Goal: Transaction & Acquisition: Purchase product/service

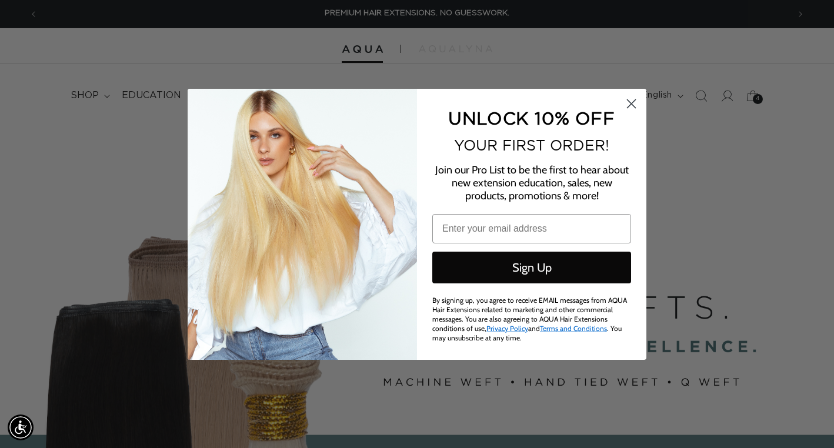
click at [638, 105] on circle "Close dialog" at bounding box center [631, 103] width 19 height 19
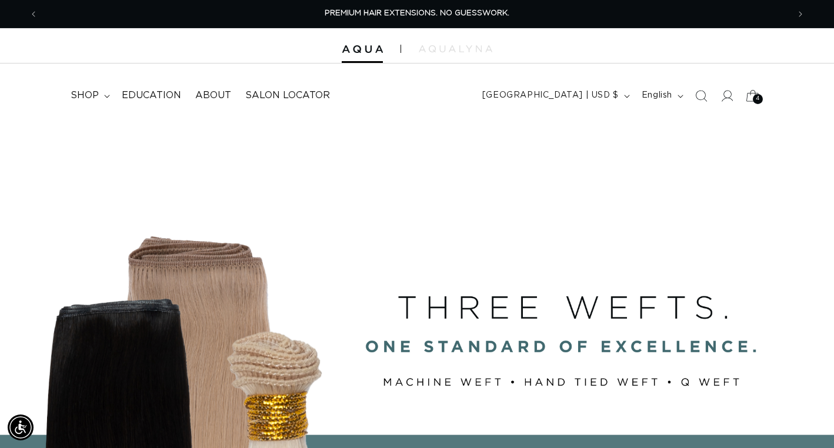
click at [755, 96] on div "4 4" at bounding box center [758, 99] width 10 height 10
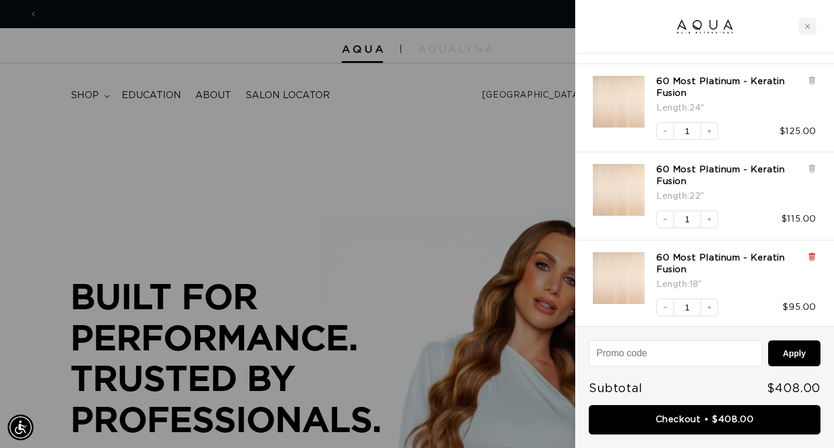
scroll to position [0, 1501]
click at [811, 257] on icon at bounding box center [812, 256] width 2 height 6
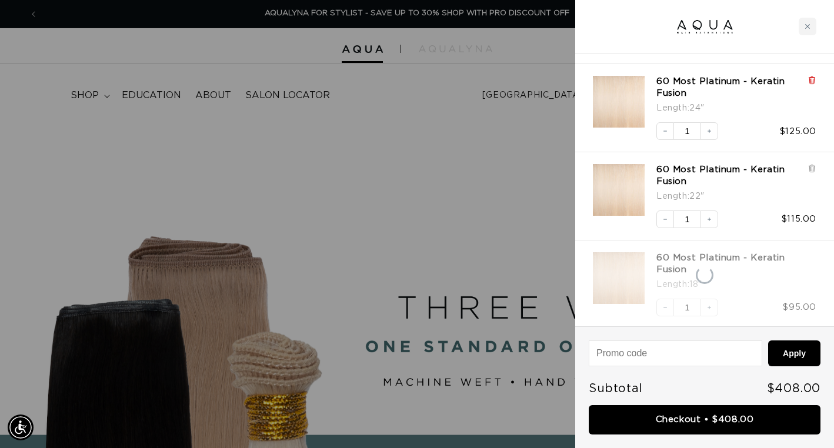
scroll to position [61, 0]
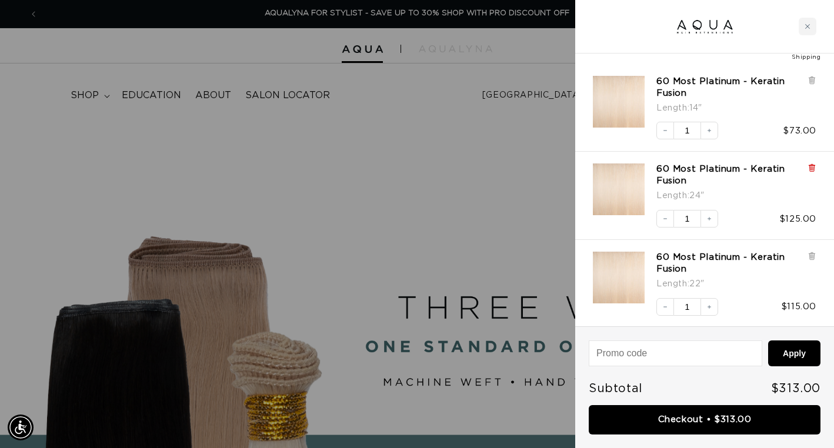
click at [810, 170] on icon at bounding box center [812, 168] width 9 height 9
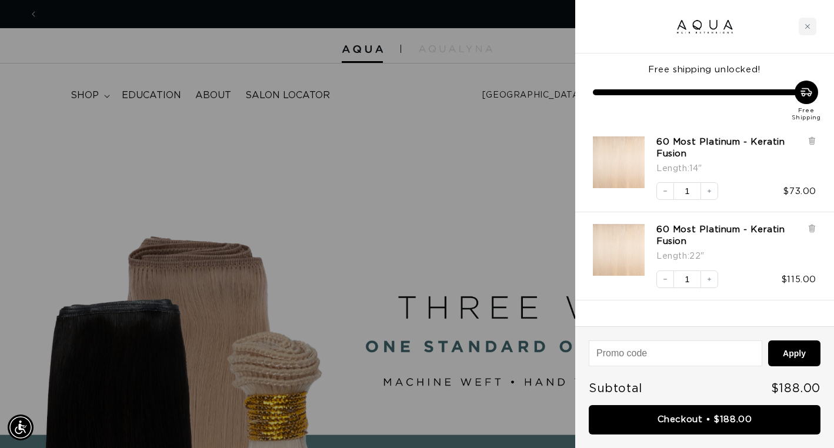
scroll to position [0, 0]
click at [812, 133] on div "60 Most Platinum - Keratin Fusion Length : 14" Decrease quantity 1 Increase qua…" at bounding box center [698, 163] width 235 height 76
click at [811, 141] on icon at bounding box center [812, 140] width 9 height 9
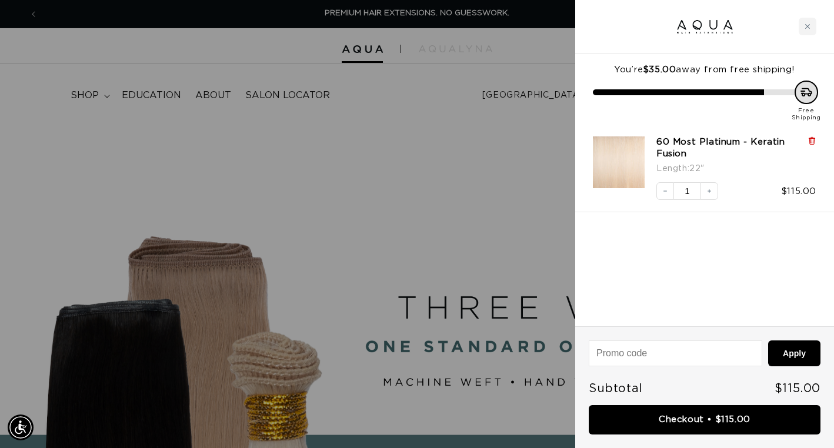
click at [811, 142] on icon at bounding box center [812, 140] width 2 height 6
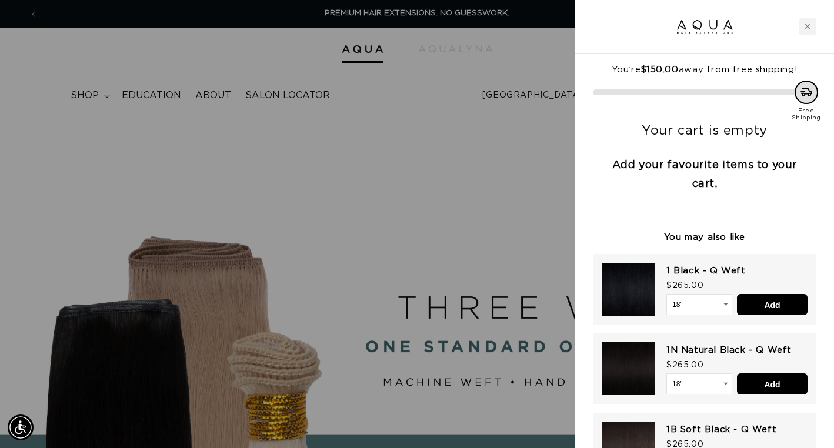
click at [494, 214] on div at bounding box center [417, 224] width 834 height 448
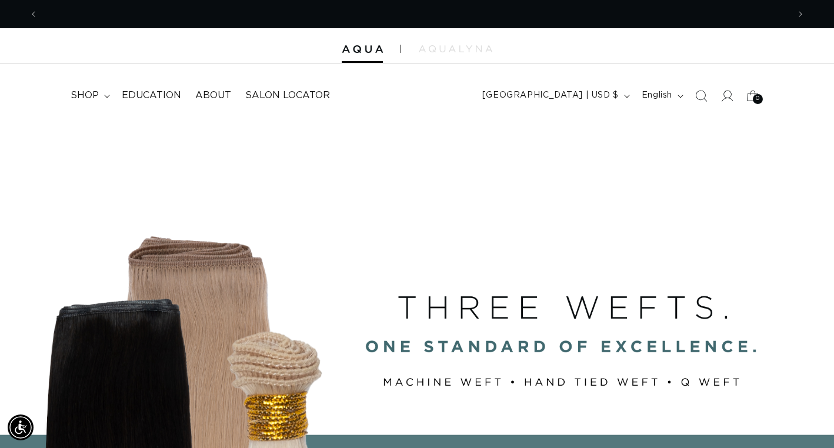
scroll to position [0, 751]
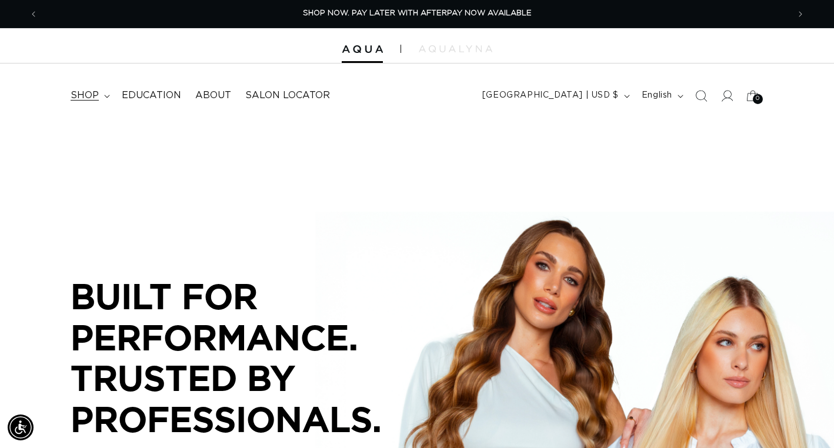
click at [71, 97] on span "shop" at bounding box center [85, 95] width 28 height 12
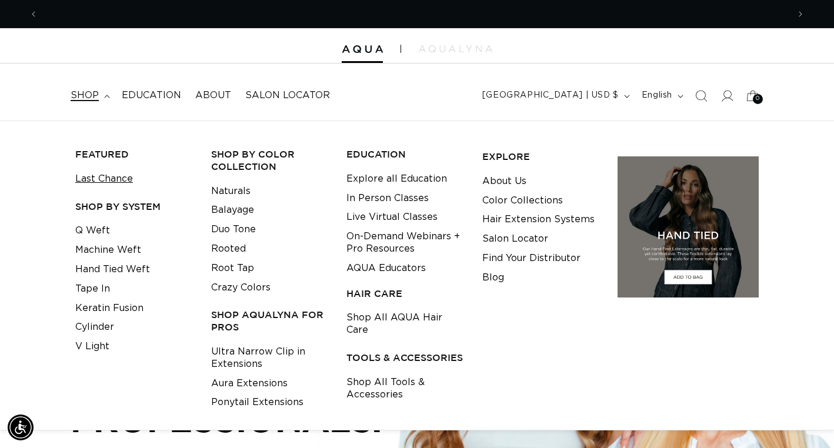
scroll to position [0, 1501]
click at [103, 302] on link "Keratin Fusion" at bounding box center [109, 308] width 68 height 19
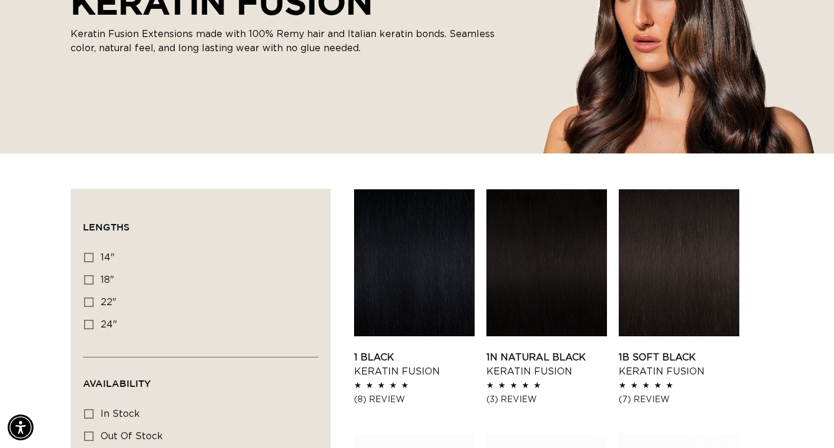
scroll to position [273, 0]
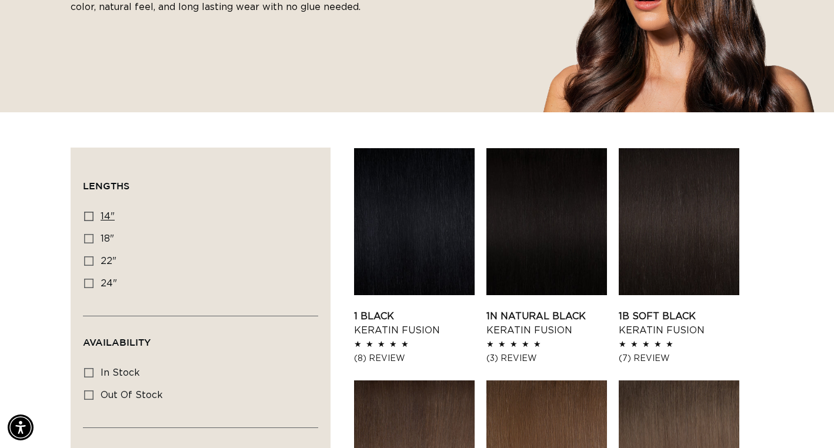
click at [91, 218] on icon at bounding box center [88, 216] width 9 height 9
click at [91, 218] on input "14" 14" (20 products)" at bounding box center [88, 216] width 9 height 9
checkbox input "true"
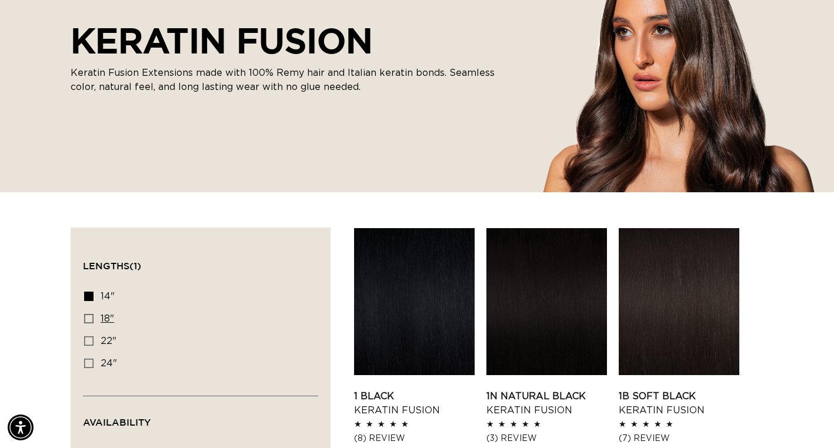
scroll to position [0, 1501]
click at [86, 319] on icon at bounding box center [88, 318] width 9 height 9
click at [86, 319] on input "18" 18" (47 products)" at bounding box center [88, 318] width 9 height 9
checkbox input "true"
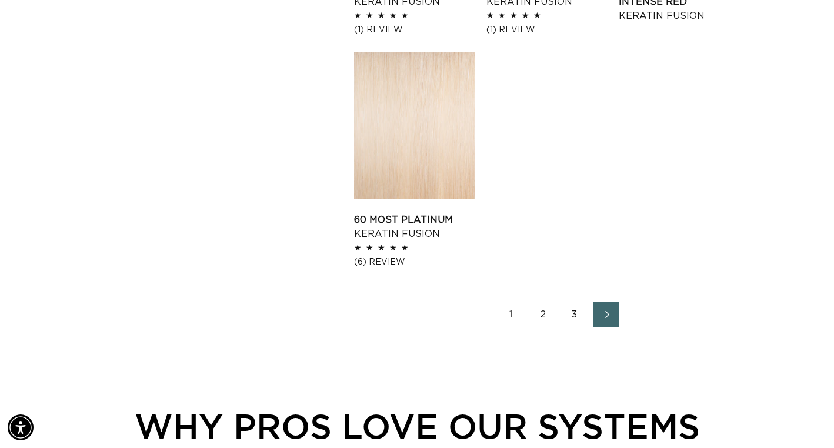
click at [539, 311] on link "2" at bounding box center [543, 315] width 26 height 26
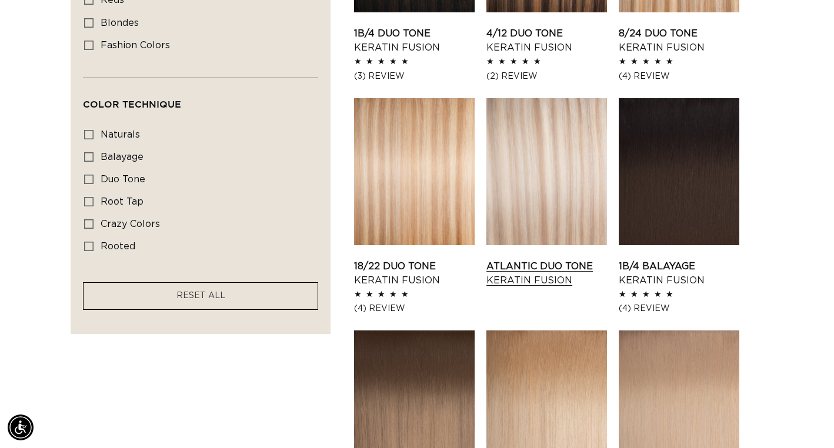
scroll to position [0, 1501]
click at [538, 259] on link "Atlantic Duo Tone Keratin Fusion" at bounding box center [547, 273] width 121 height 28
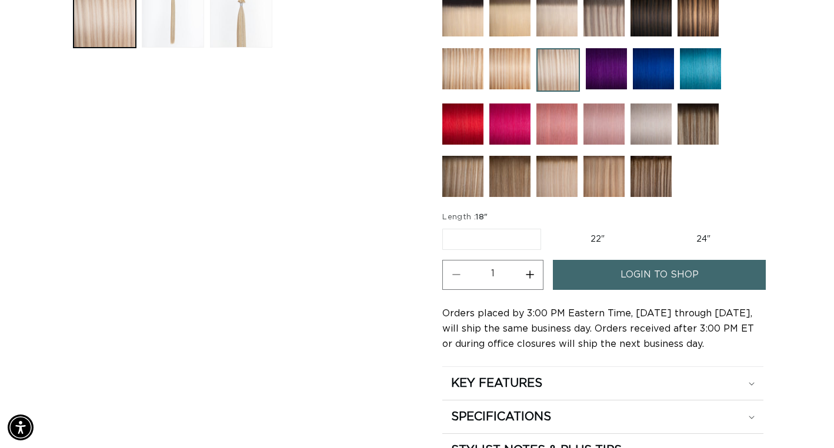
scroll to position [0, 751]
click at [615, 290] on link "login to shop" at bounding box center [659, 275] width 213 height 30
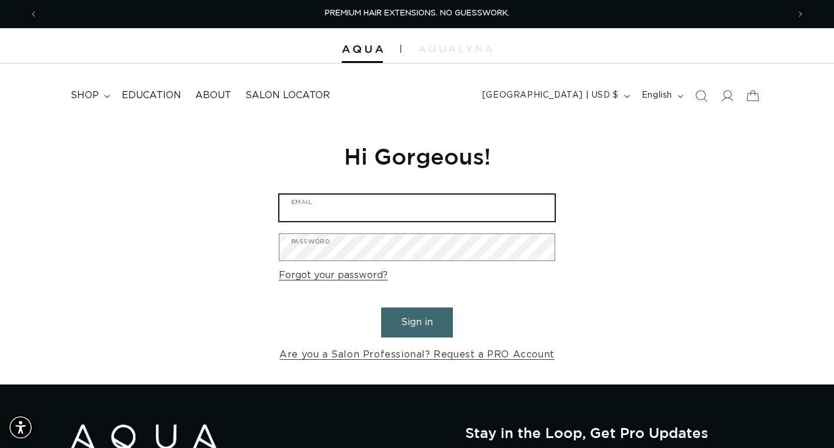
type input "michelleleighbeauty@gmail.com"
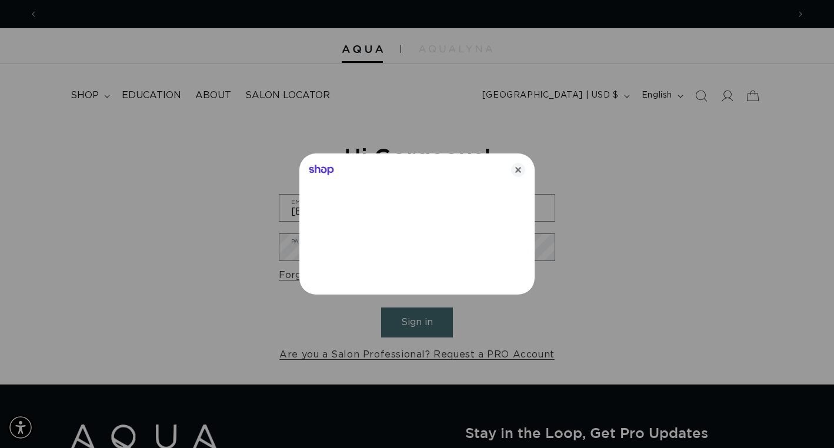
scroll to position [0, 751]
click at [518, 170] on icon "Close" at bounding box center [518, 170] width 14 height 14
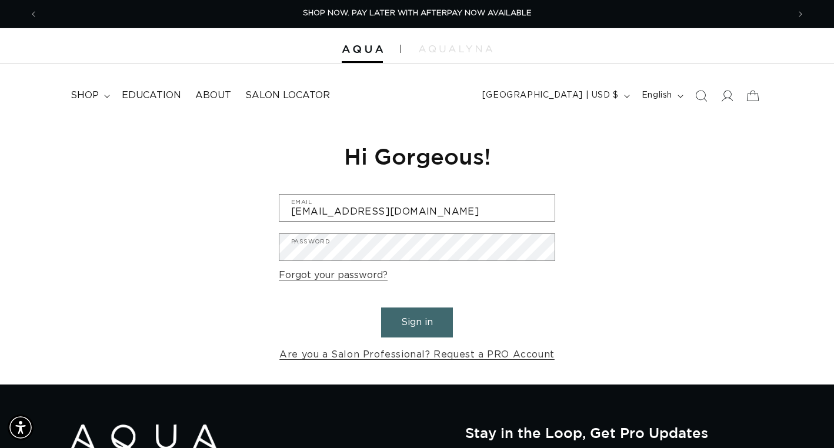
click at [410, 318] on button "Sign in" at bounding box center [417, 323] width 72 height 30
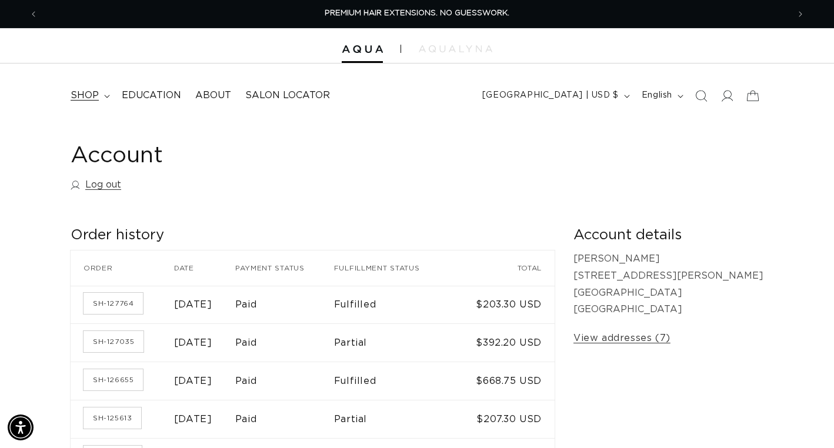
click at [100, 92] on summary "shop" at bounding box center [89, 95] width 51 height 26
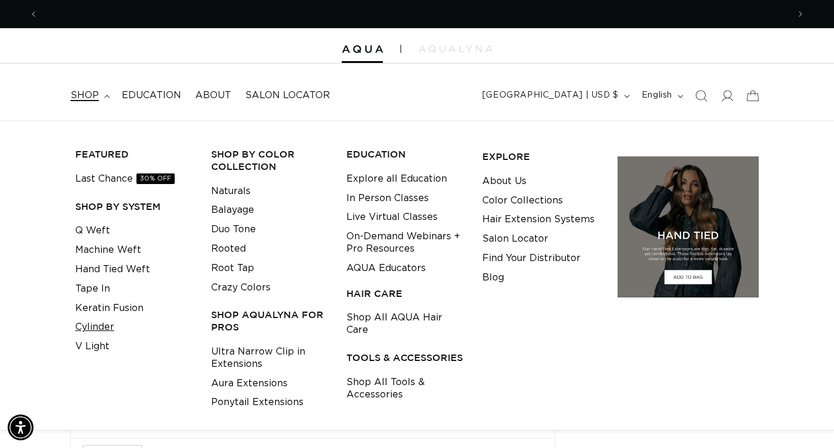
scroll to position [0, 751]
click at [99, 302] on link "Keratin Fusion" at bounding box center [109, 308] width 68 height 19
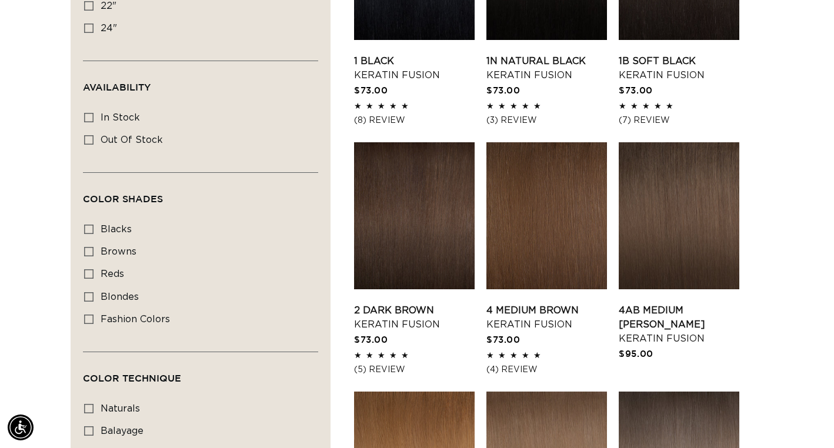
scroll to position [529, 0]
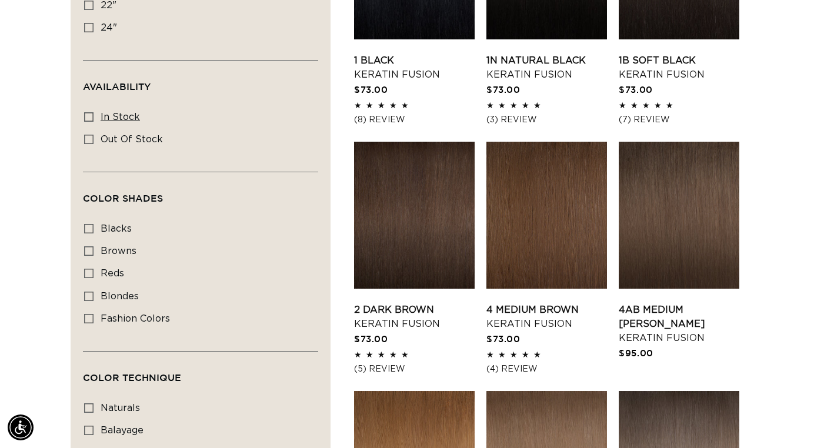
click at [88, 115] on icon at bounding box center [88, 116] width 9 height 9
click at [88, 115] on input "In stock In stock (45 products)" at bounding box center [88, 116] width 9 height 9
checkbox input "true"
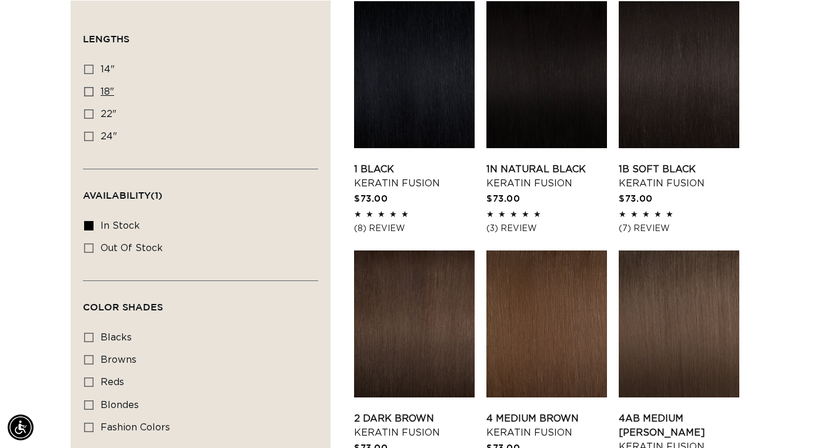
scroll to position [0, 1501]
click at [88, 89] on icon at bounding box center [88, 91] width 9 height 9
click at [88, 89] on input "18" 18" (44 products)" at bounding box center [88, 91] width 9 height 9
checkbox input "true"
click at [93, 65] on icon at bounding box center [88, 69] width 9 height 9
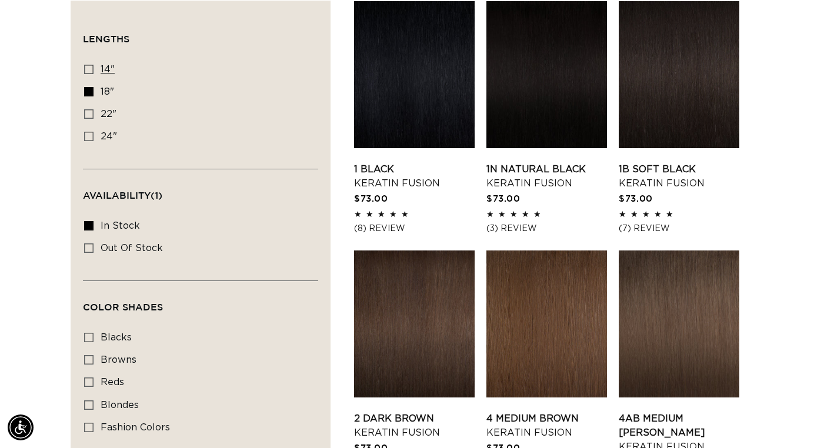
click at [93, 65] on input "14" 14" (19 products)" at bounding box center [88, 69] width 9 height 9
checkbox input "true"
click at [91, 412] on label "blondes blondes (25 products)" at bounding box center [197, 406] width 226 height 22
click at [91, 410] on input "blondes blondes (25 products)" at bounding box center [88, 405] width 9 height 9
checkbox input "true"
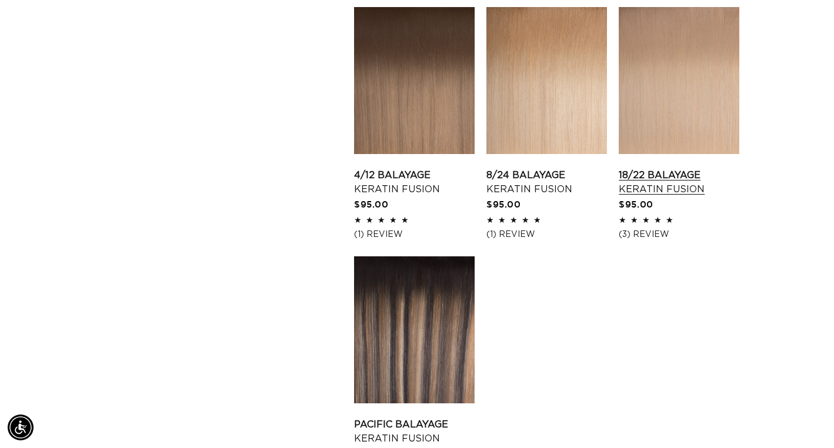
click at [681, 168] on link "18/22 Balayage Keratin Fusion" at bounding box center [679, 182] width 121 height 28
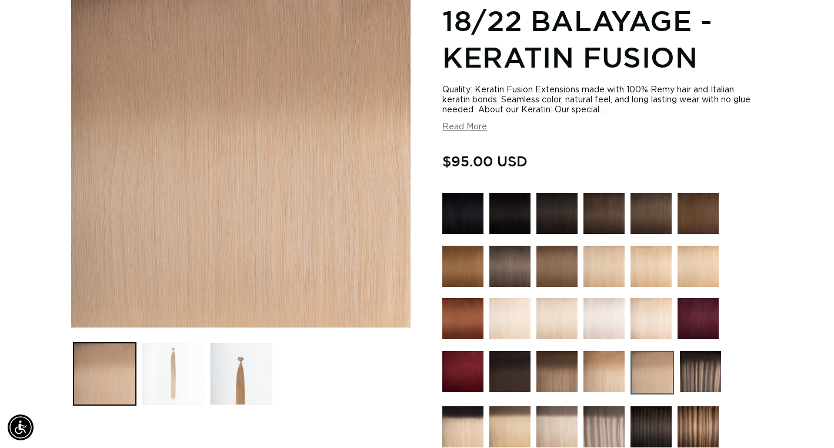
scroll to position [0, 751]
click at [178, 375] on button "Load image 2 in gallery view" at bounding box center [173, 374] width 62 height 62
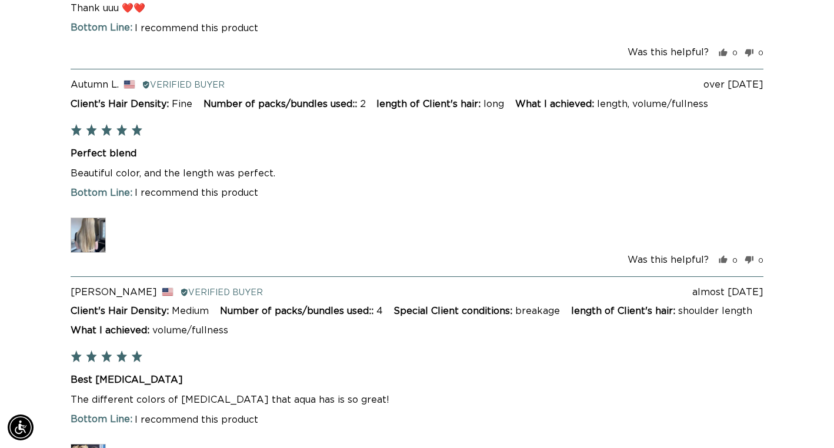
scroll to position [0, 0]
click at [85, 232] on img at bounding box center [88, 235] width 35 height 35
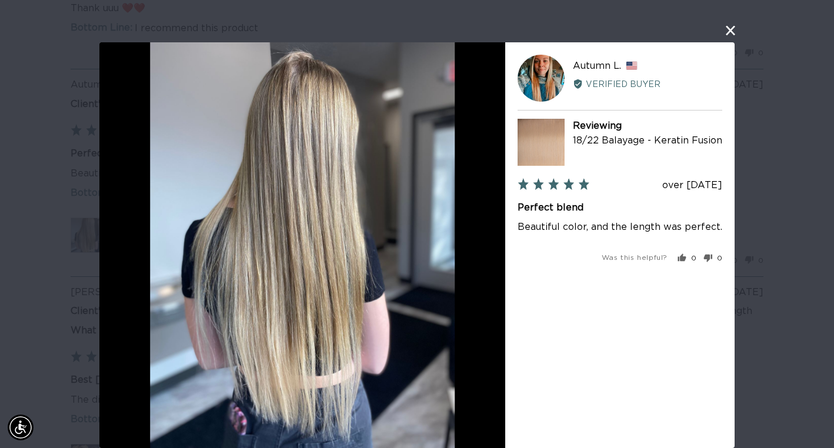
scroll to position [0, 751]
click at [731, 30] on button "close this modal window" at bounding box center [731, 31] width 14 height 14
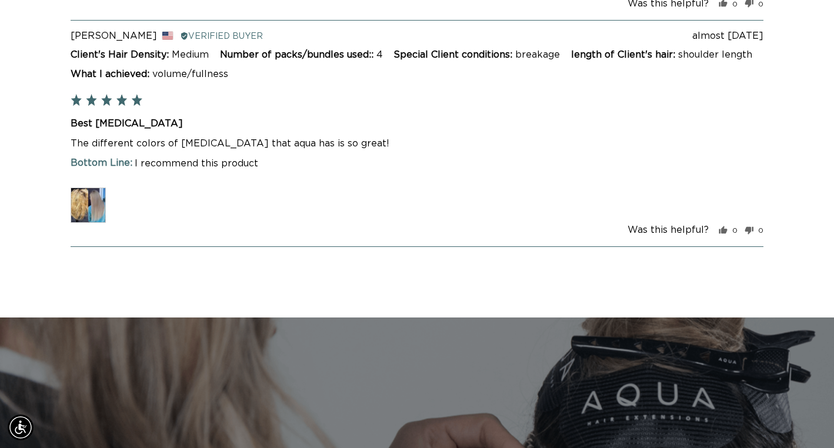
scroll to position [2765, 0]
click at [95, 221] on img at bounding box center [88, 205] width 35 height 35
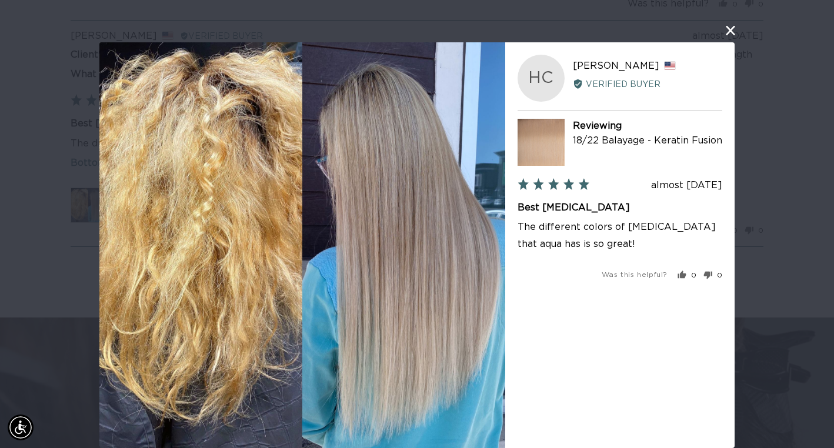
scroll to position [0, 0]
click at [730, 33] on button "close this modal window" at bounding box center [731, 31] width 14 height 14
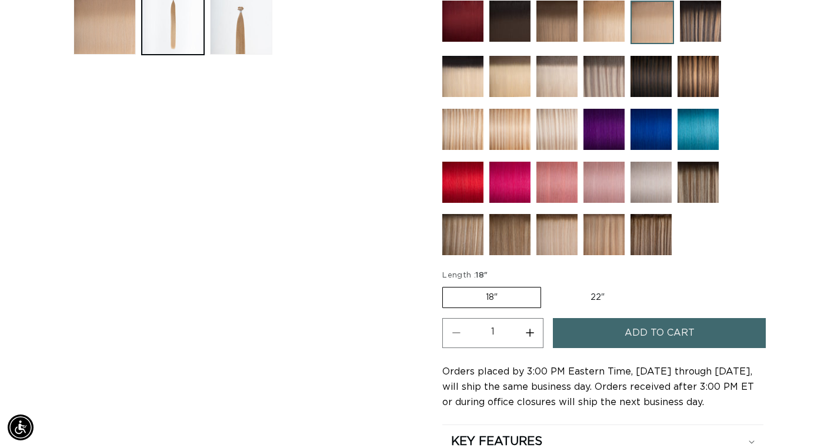
scroll to position [0, 1501]
click at [638, 331] on span "Add to cart" at bounding box center [660, 333] width 70 height 30
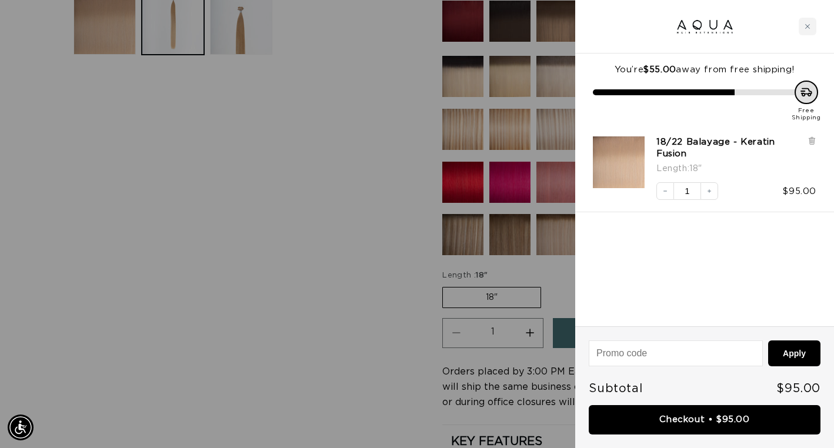
click at [367, 208] on div at bounding box center [417, 224] width 834 height 448
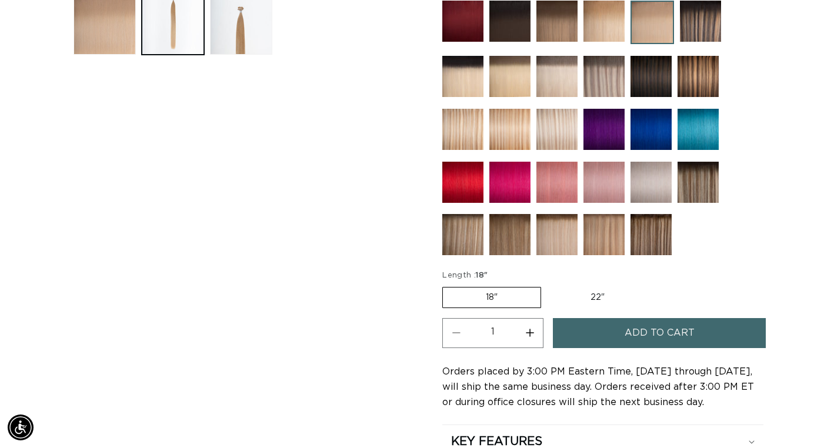
click at [554, 242] on img at bounding box center [557, 234] width 41 height 41
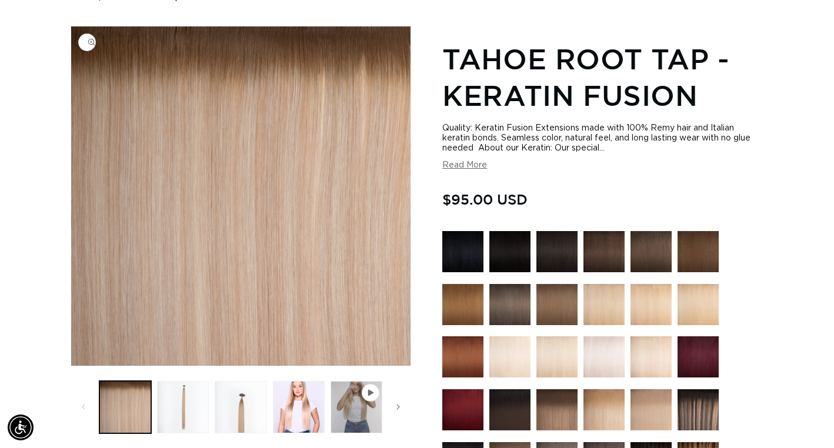
scroll to position [0, 751]
click at [290, 404] on button "Load image 4 in gallery view" at bounding box center [299, 407] width 52 height 52
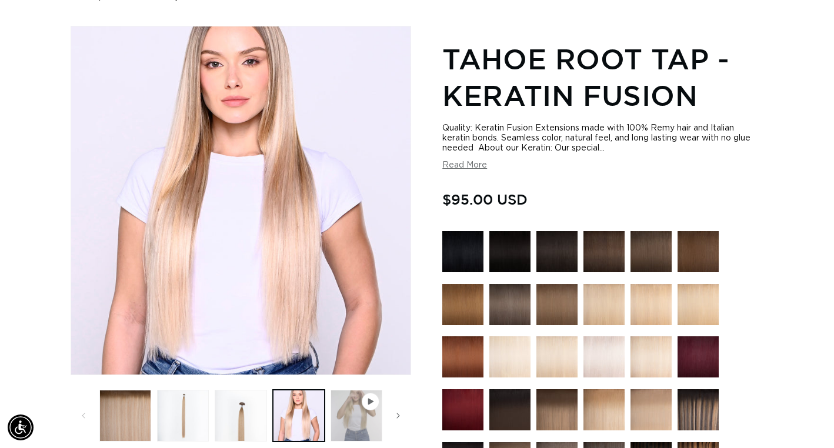
click at [354, 429] on button "Play video 1 in gallery view" at bounding box center [357, 416] width 52 height 52
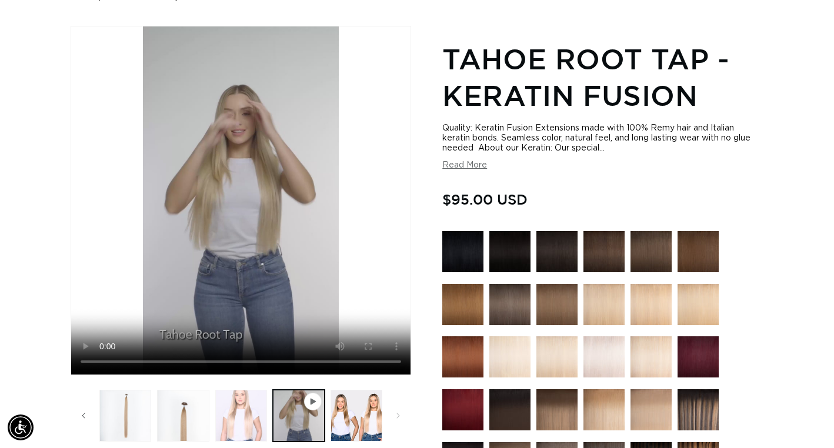
scroll to position [0, 0]
click at [251, 425] on button "Load image 4 in gallery view" at bounding box center [241, 416] width 52 height 52
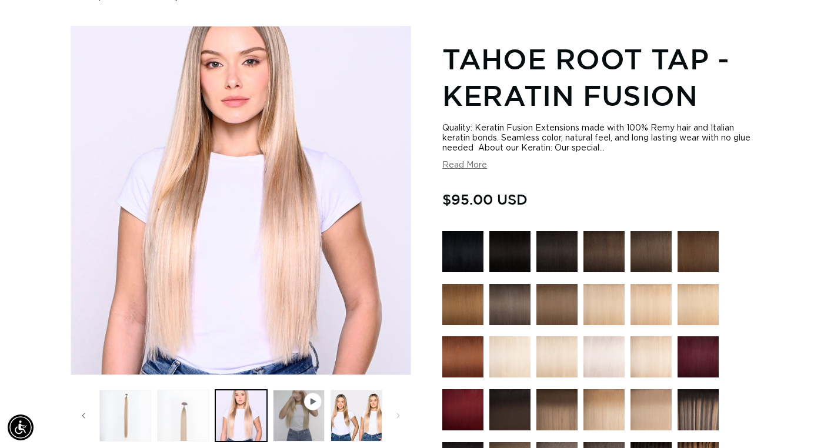
click at [197, 422] on button "Load image 3 in gallery view" at bounding box center [183, 416] width 52 height 52
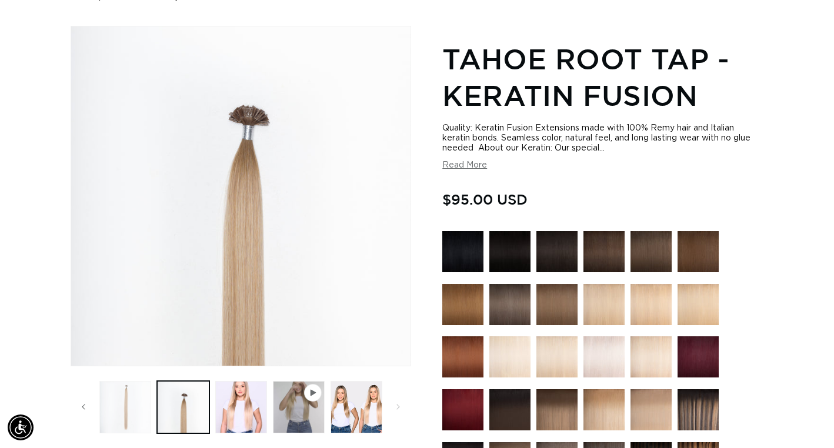
scroll to position [0, 751]
click at [142, 400] on button "Load image 2 in gallery view" at bounding box center [125, 407] width 52 height 52
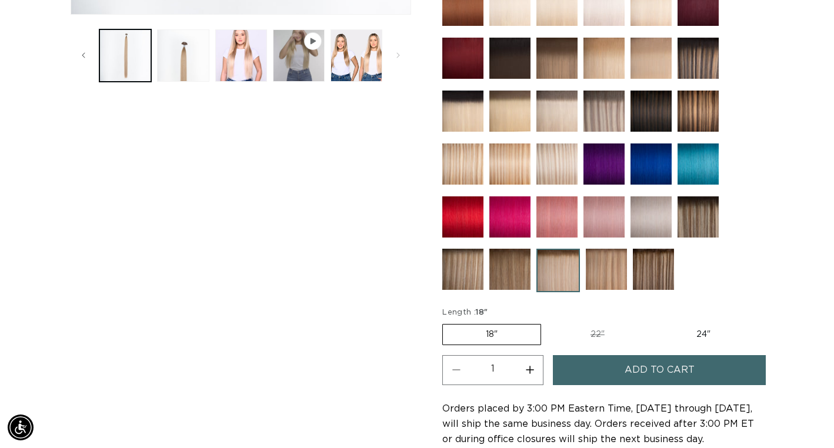
scroll to position [495, 0]
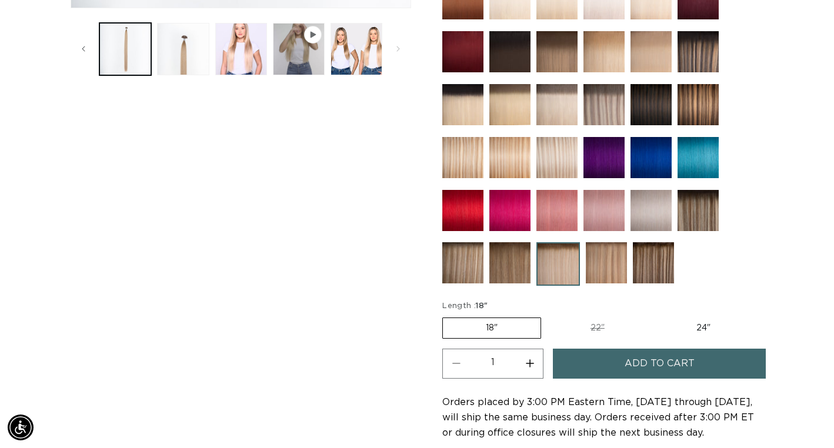
click at [658, 358] on span "Add to cart" at bounding box center [660, 364] width 70 height 30
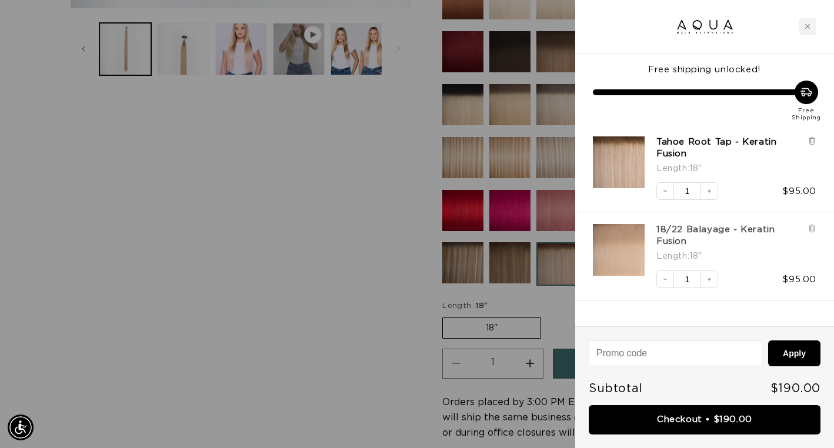
scroll to position [0, 751]
click at [438, 313] on div at bounding box center [417, 224] width 834 height 448
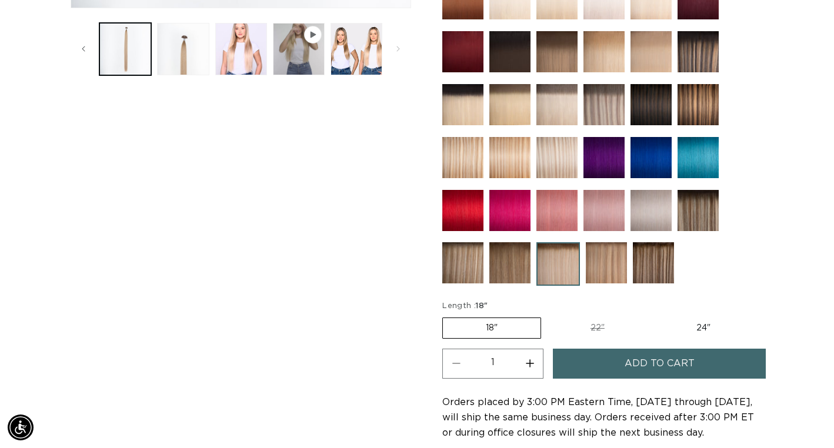
scroll to position [0, 1501]
click at [614, 272] on img at bounding box center [606, 262] width 41 height 41
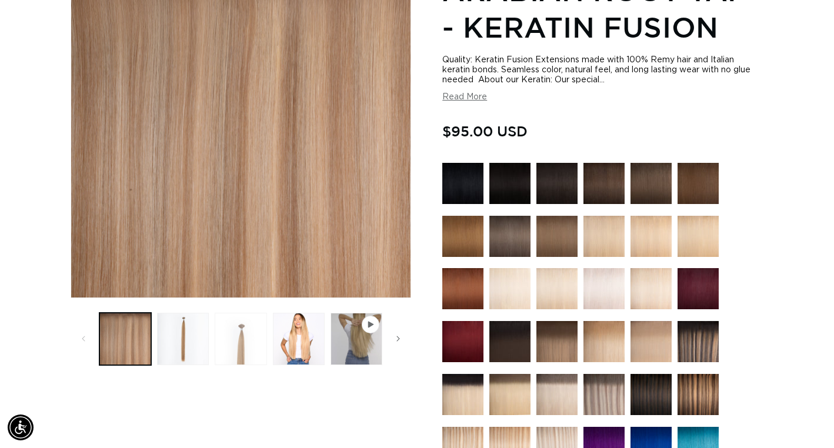
scroll to position [0, 751]
click at [237, 348] on button "Load image 3 in gallery view" at bounding box center [241, 339] width 52 height 52
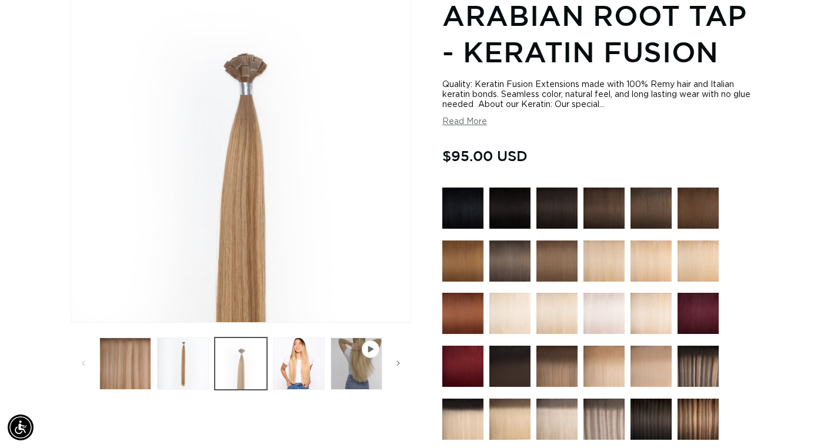
scroll to position [161, 0]
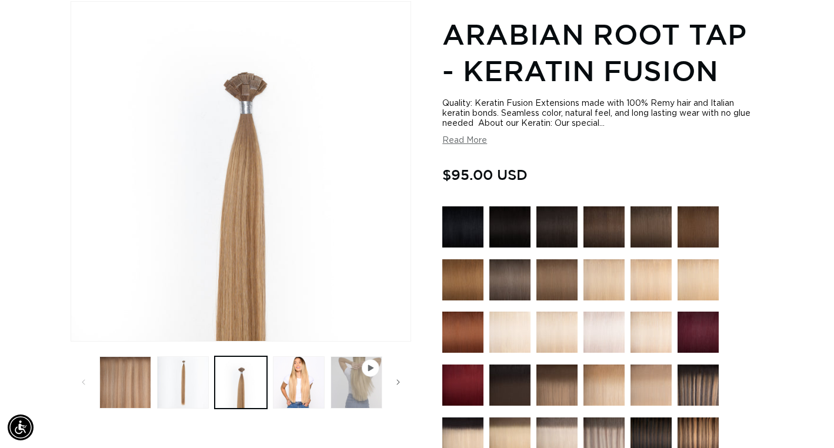
click at [347, 395] on button "Play video 1 in gallery view" at bounding box center [357, 383] width 52 height 52
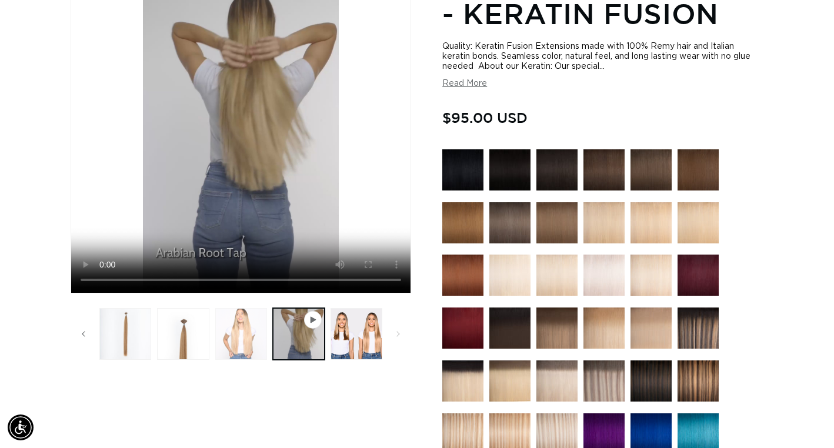
scroll to position [0, 1501]
click at [234, 339] on button "Load image 4 in gallery view" at bounding box center [241, 334] width 52 height 52
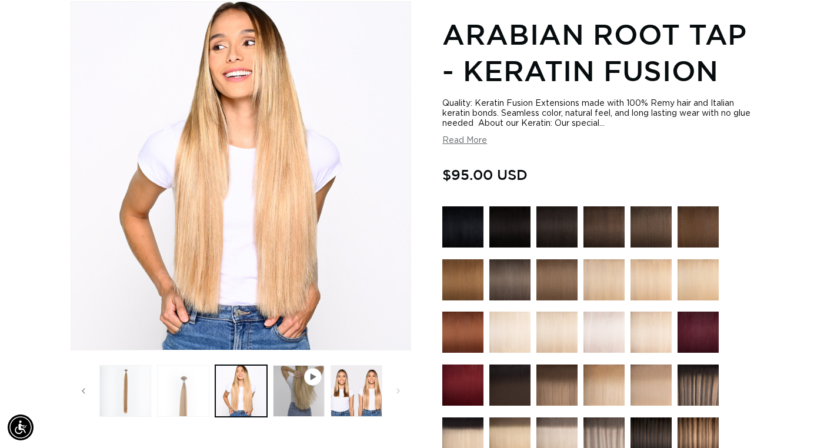
scroll to position [0, 0]
click at [192, 381] on button "Load image 3 in gallery view" at bounding box center [183, 391] width 52 height 52
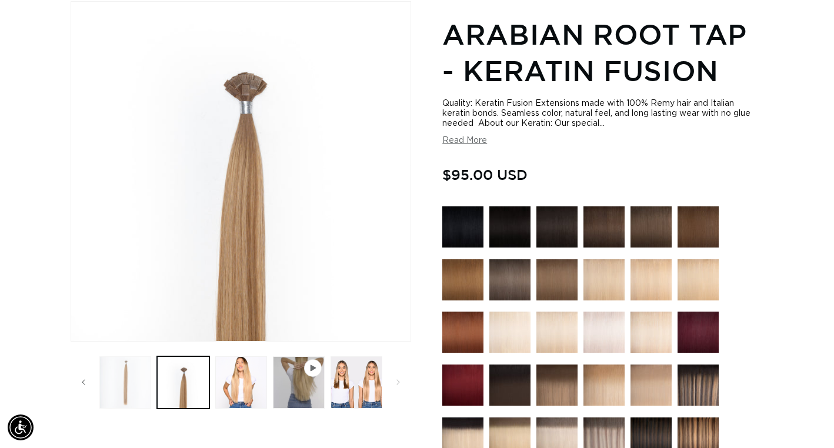
click at [138, 384] on button "Load image 2 in gallery view" at bounding box center [125, 383] width 52 height 52
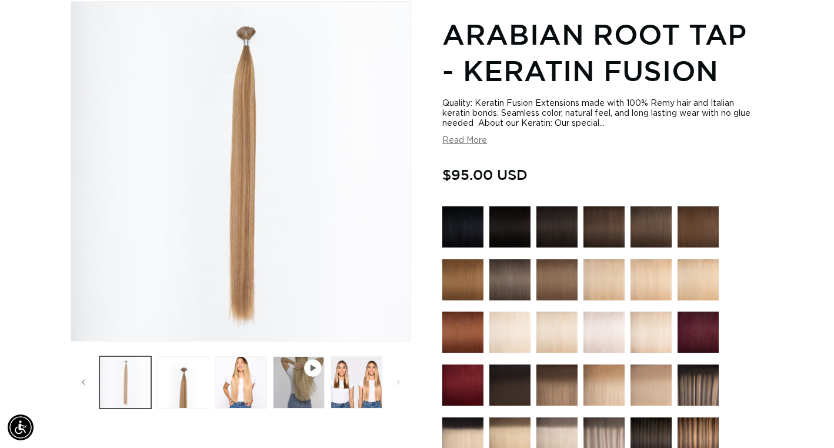
scroll to position [0, 751]
click at [316, 394] on button "Play video 1 in gallery view" at bounding box center [299, 383] width 52 height 52
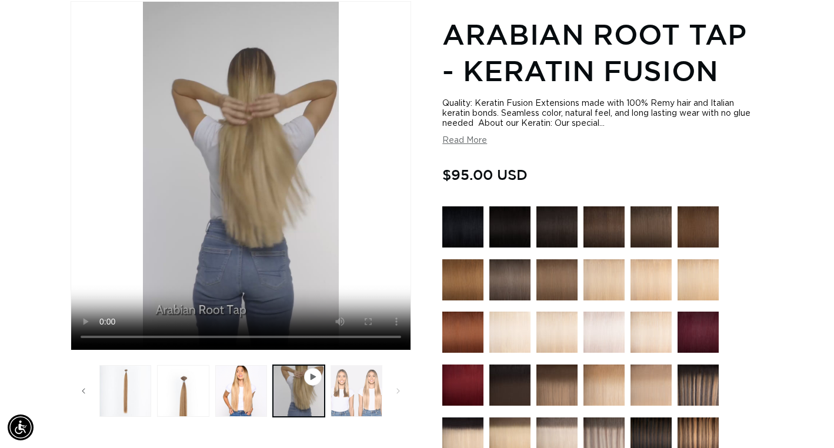
scroll to position [0, 1501]
click at [356, 398] on button "Load image 5 in gallery view" at bounding box center [357, 391] width 52 height 52
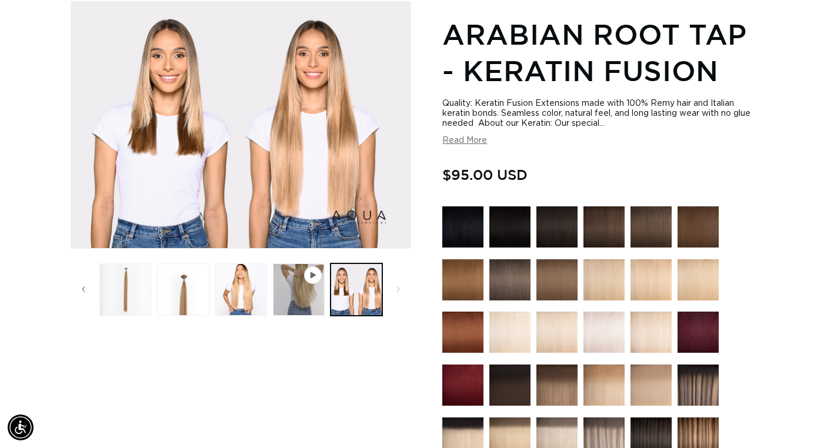
scroll to position [0, 0]
click at [253, 299] on button "Load image 4 in gallery view" at bounding box center [241, 290] width 52 height 52
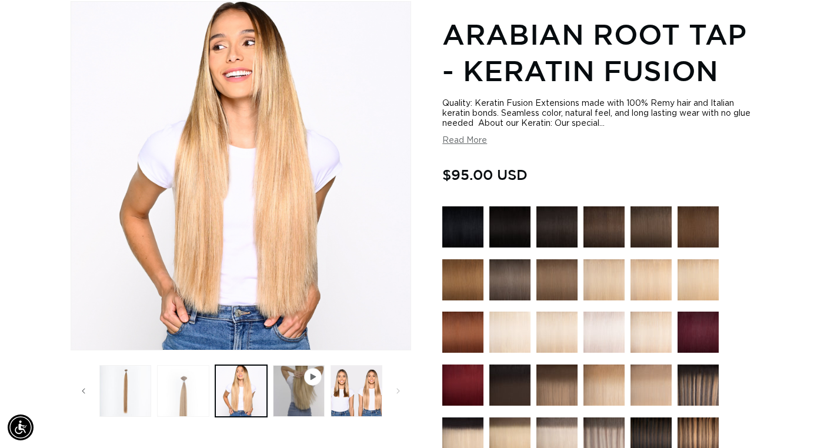
click at [192, 397] on button "Load image 3 in gallery view" at bounding box center [183, 391] width 52 height 52
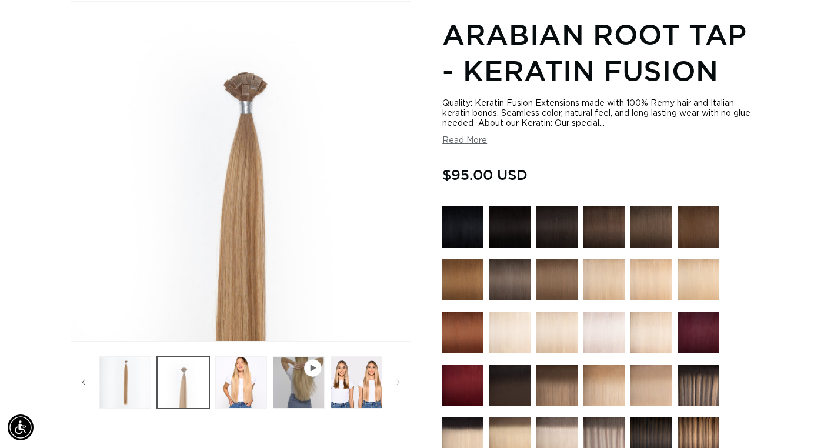
scroll to position [0, 751]
click at [129, 387] on button "Load image 2 in gallery view" at bounding box center [125, 383] width 52 height 52
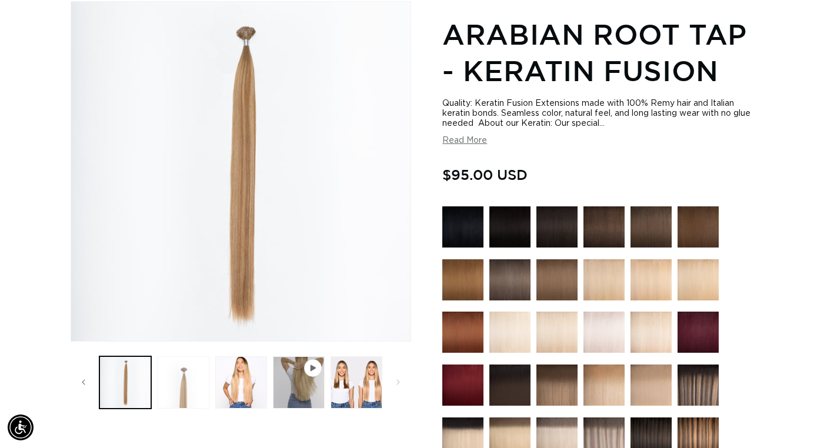
click at [184, 388] on button "Load image 3 in gallery view" at bounding box center [183, 383] width 52 height 52
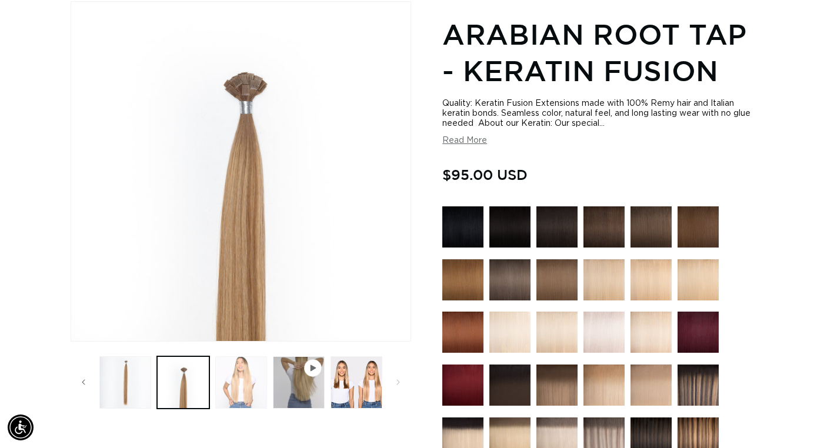
scroll to position [0, 1501]
click at [229, 399] on button "Load image 4 in gallery view" at bounding box center [241, 383] width 52 height 52
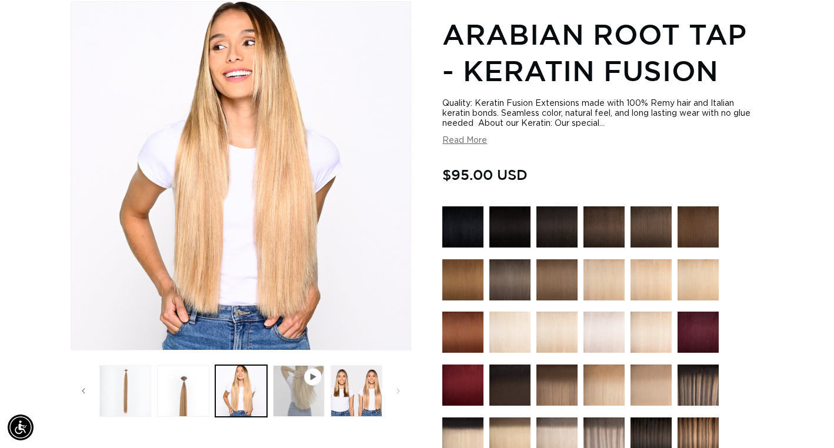
click at [297, 390] on button "Play video 1 in gallery view" at bounding box center [299, 391] width 52 height 52
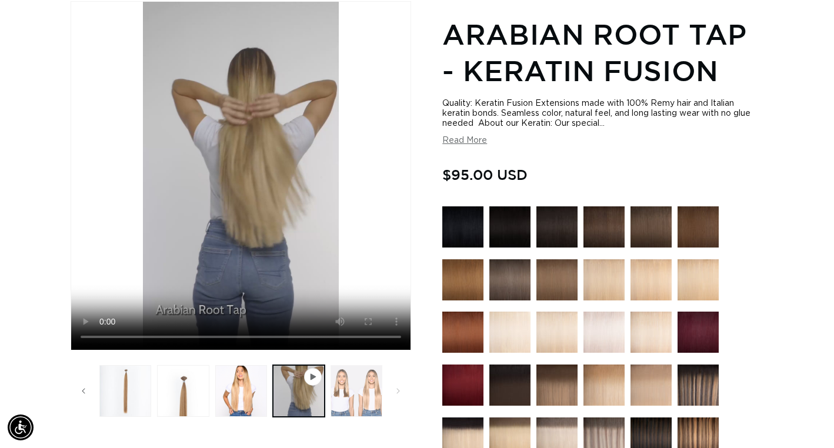
click at [381, 395] on button "Load image 5 in gallery view" at bounding box center [357, 391] width 52 height 52
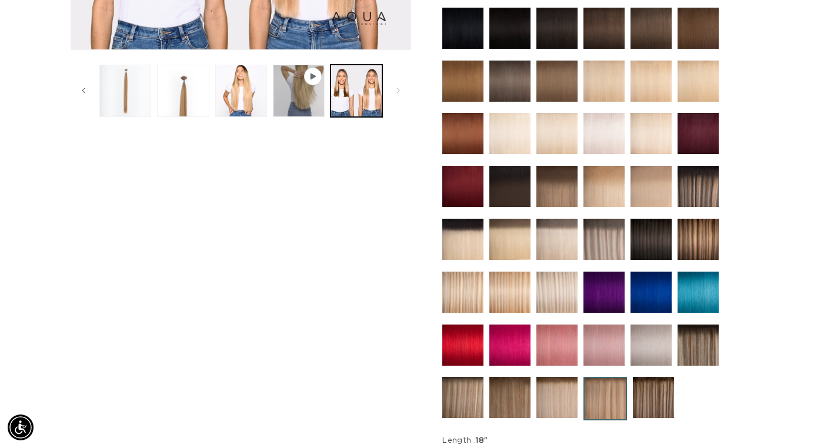
scroll to position [361, 0]
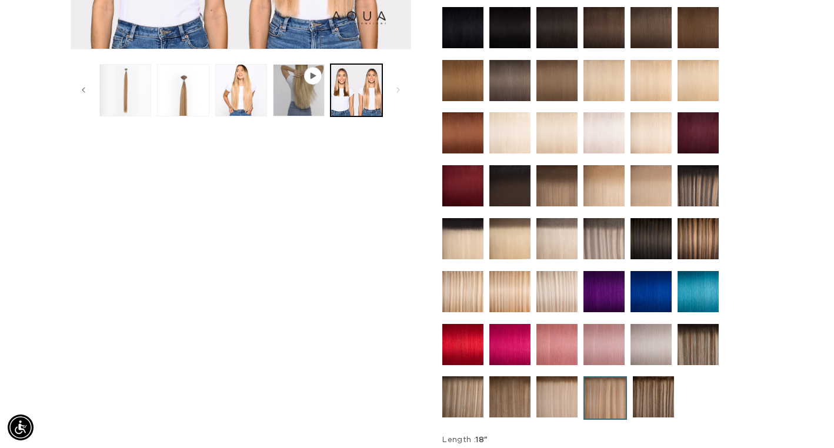
click at [564, 395] on img at bounding box center [557, 397] width 41 height 41
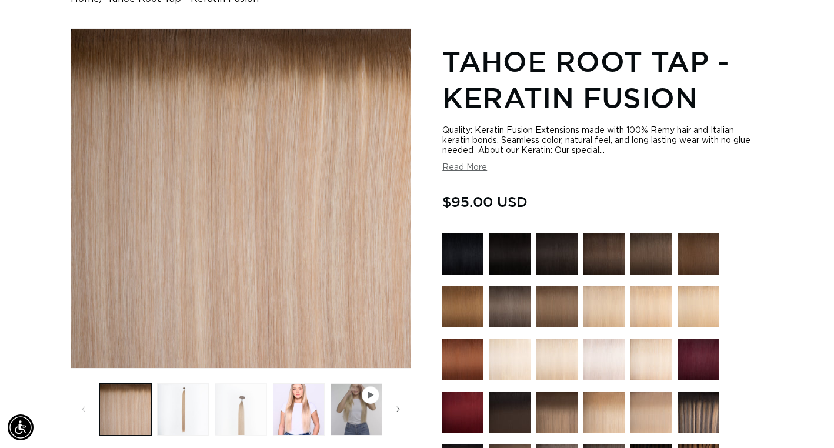
scroll to position [0, 751]
click at [238, 419] on button "Load image 3 in gallery view" at bounding box center [241, 410] width 52 height 52
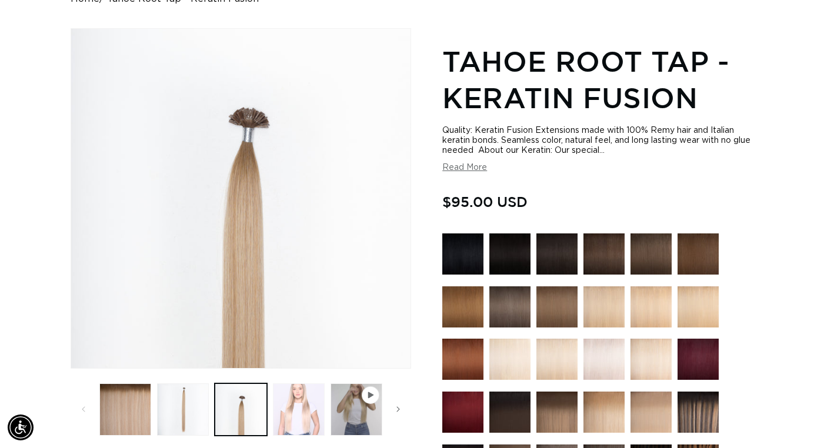
click at [307, 419] on button "Load image 4 in gallery view" at bounding box center [299, 410] width 52 height 52
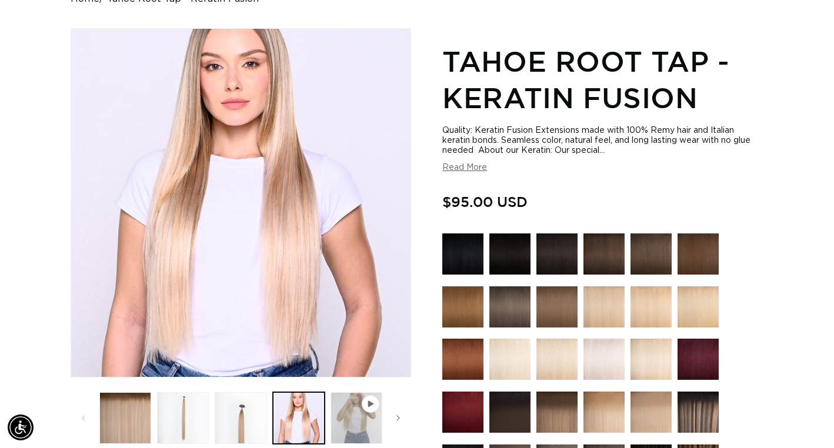
click at [353, 420] on button "Play video 1 in gallery view" at bounding box center [357, 418] width 52 height 52
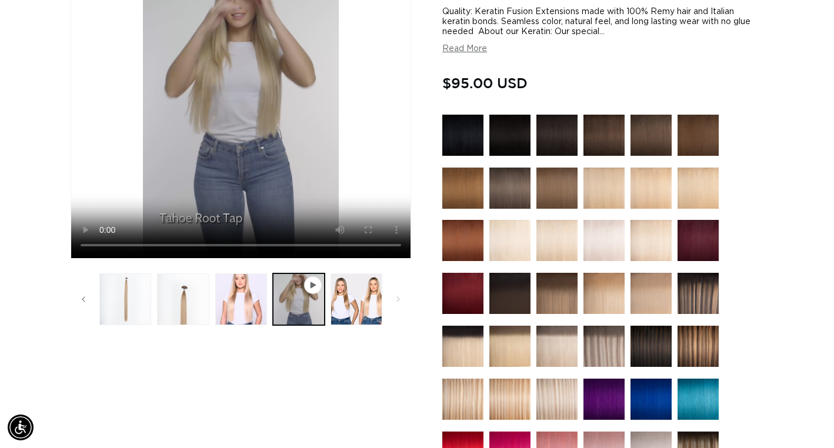
scroll to position [45, 0]
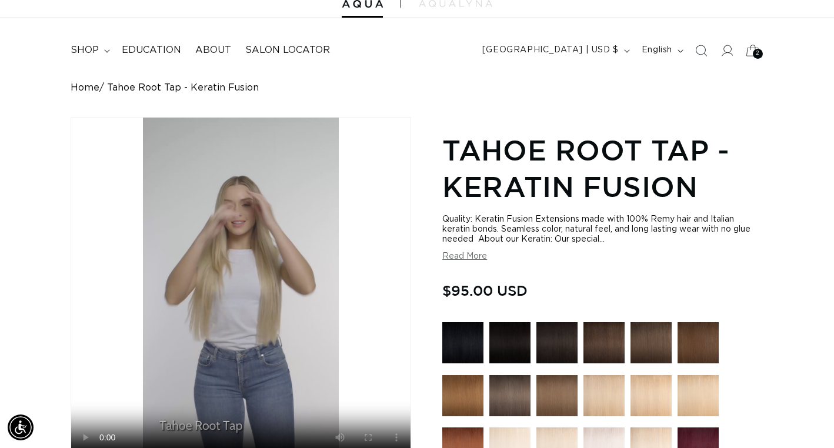
click at [754, 52] on div "2 2" at bounding box center [758, 54] width 10 height 10
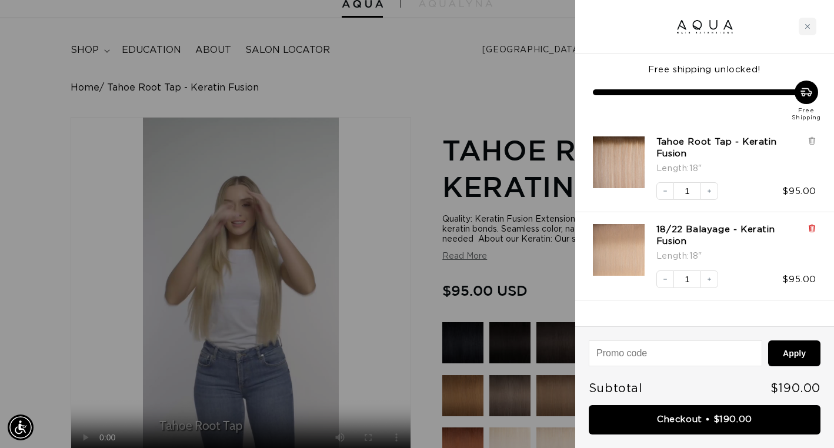
scroll to position [0, 0]
click at [813, 227] on icon at bounding box center [812, 228] width 2 height 6
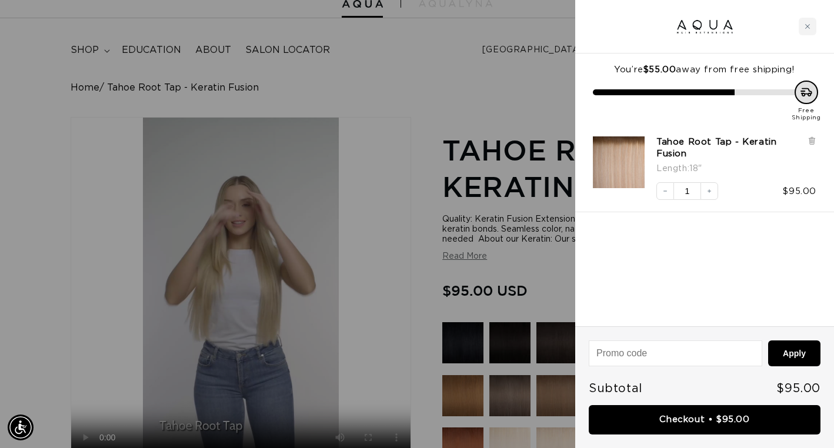
click at [411, 200] on div at bounding box center [417, 224] width 834 height 448
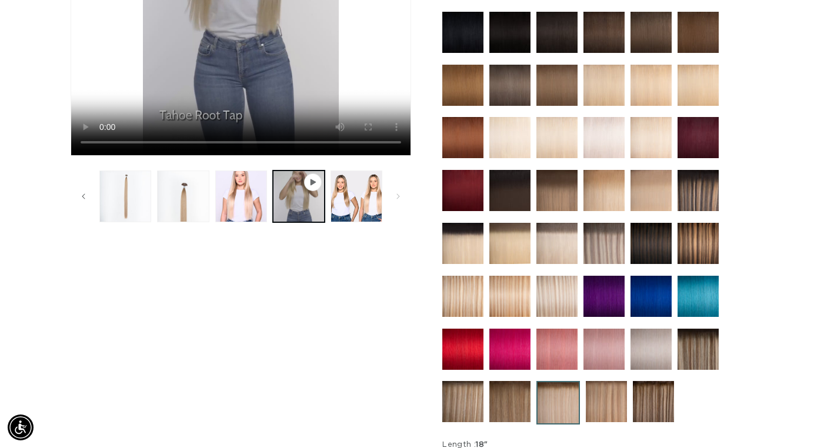
click at [568, 405] on img at bounding box center [559, 403] width 44 height 44
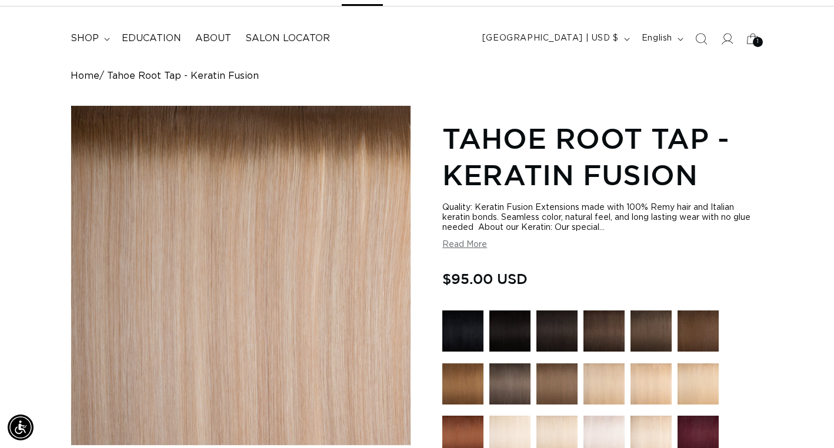
click at [474, 249] on button "Read More" at bounding box center [464, 245] width 45 height 10
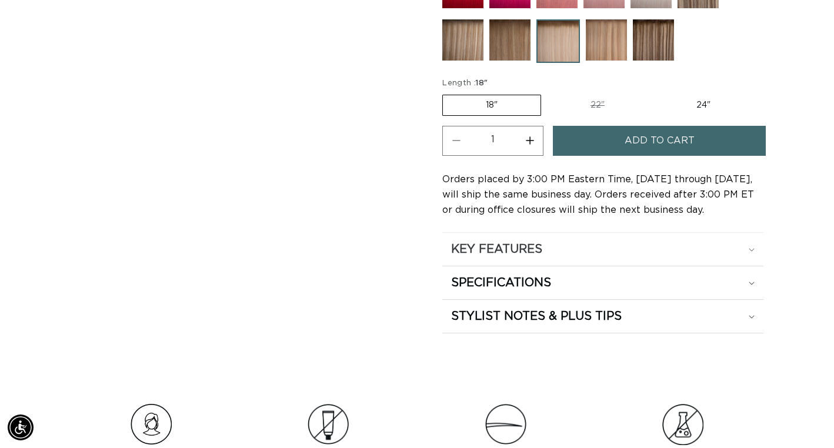
scroll to position [938, 0]
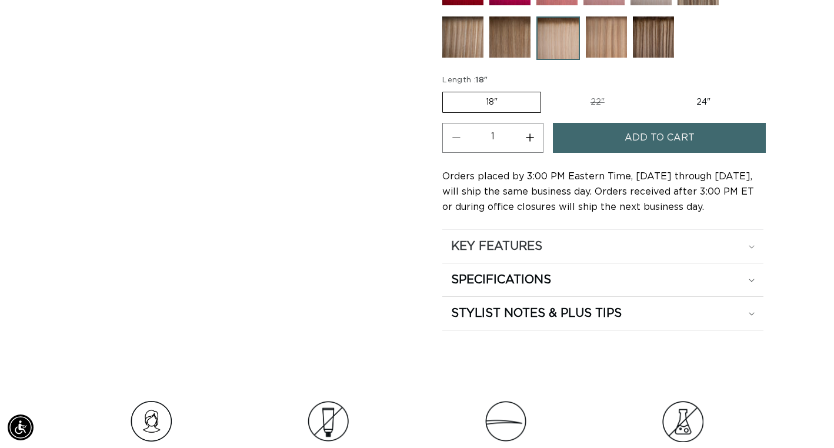
click at [561, 254] on div "KEY FEATURES" at bounding box center [603, 246] width 304 height 15
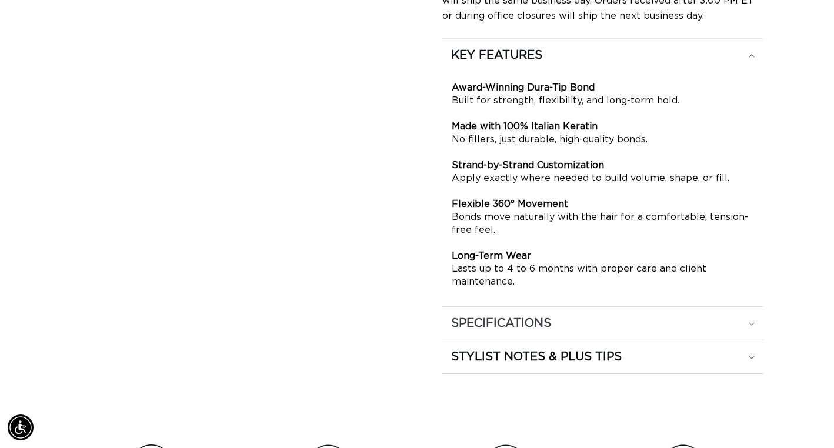
scroll to position [1135, 0]
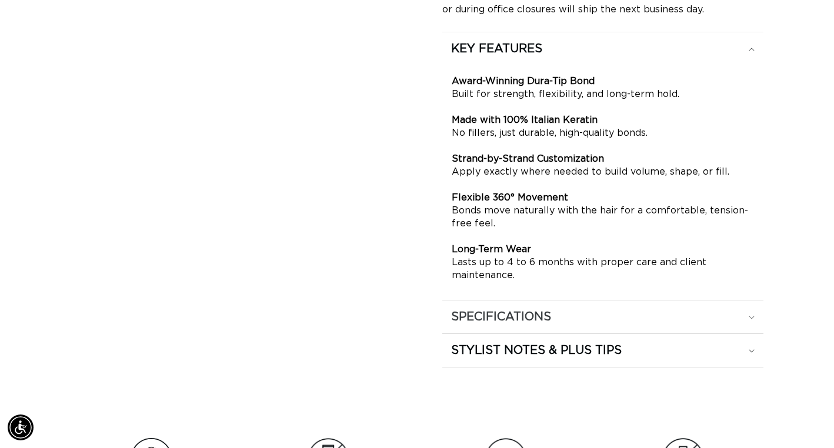
click at [551, 325] on h2 "SPECIFICATIONS" at bounding box center [501, 316] width 100 height 15
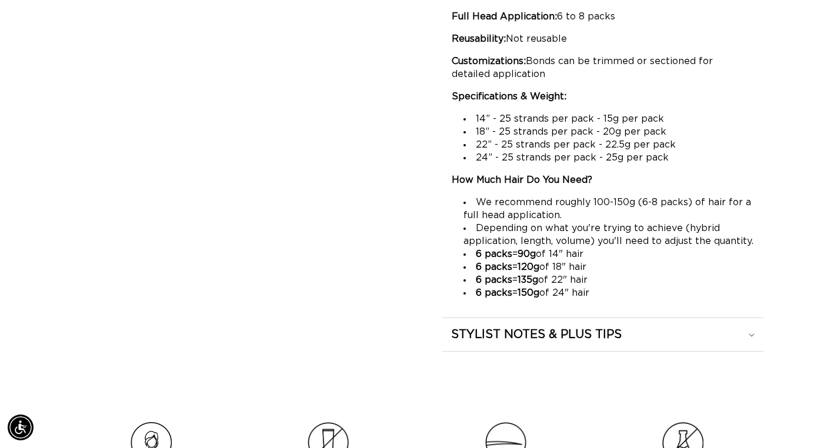
scroll to position [1346, 0]
click at [594, 342] on h2 "STYLIST NOTES & PLUS TIPS" at bounding box center [536, 334] width 171 height 15
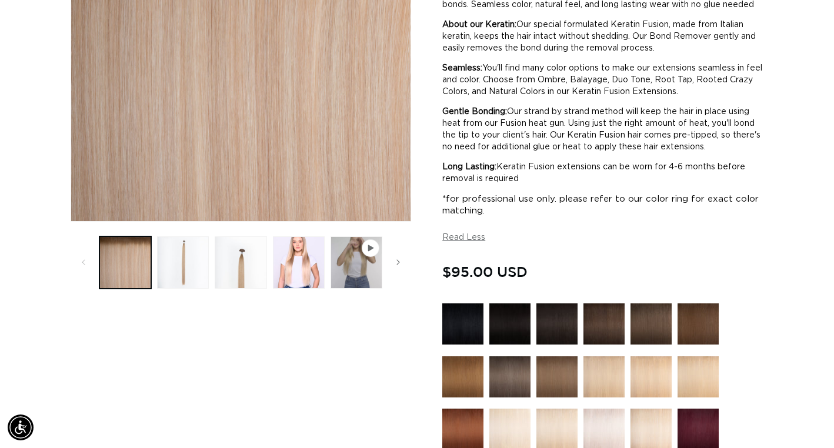
scroll to position [0, 0]
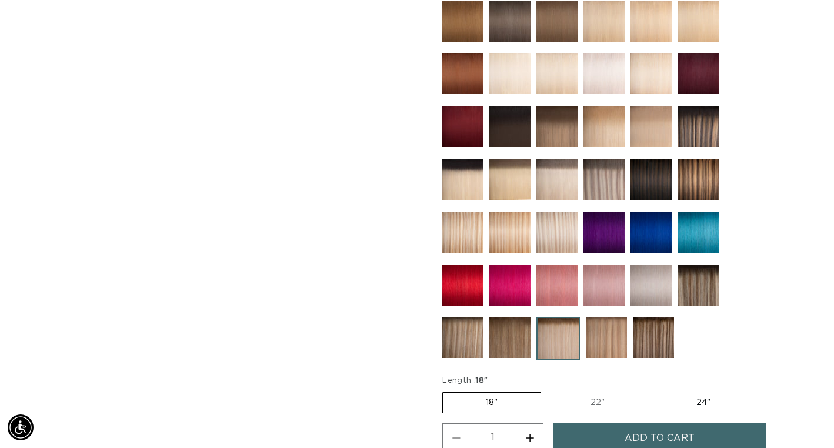
click at [556, 200] on img at bounding box center [557, 179] width 41 height 41
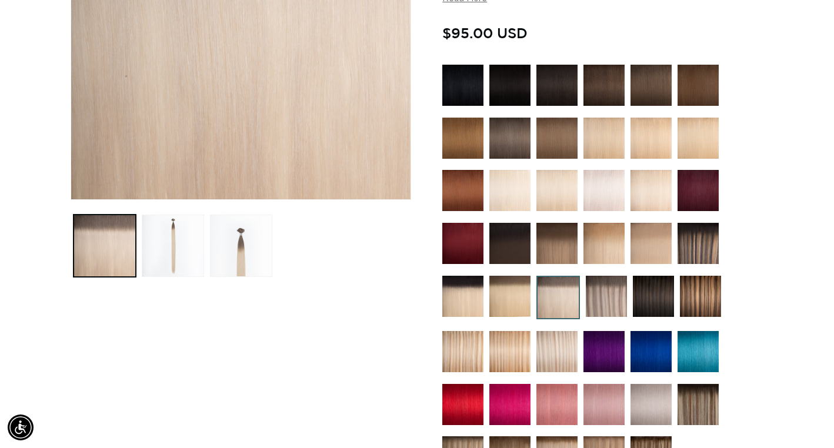
scroll to position [303, 0]
click at [656, 244] on img at bounding box center [651, 243] width 41 height 41
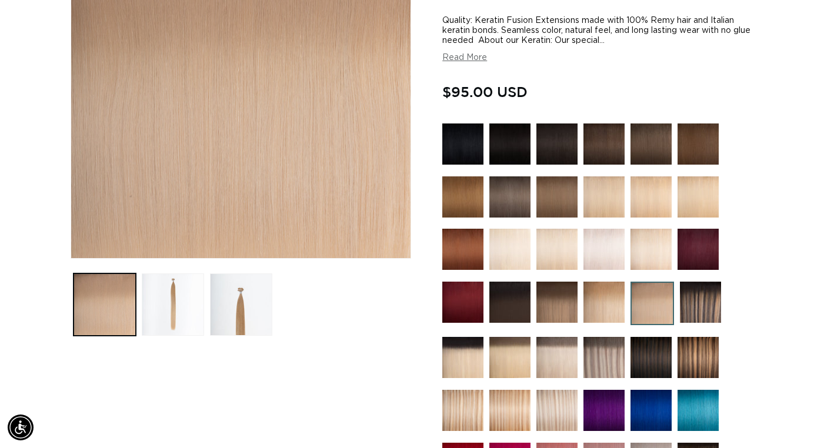
scroll to position [244, 0]
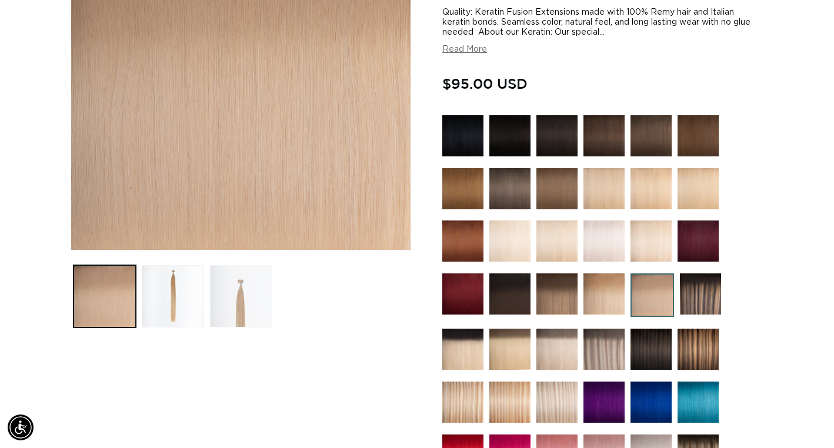
click at [221, 300] on button "Load image 3 in gallery view" at bounding box center [241, 296] width 62 height 62
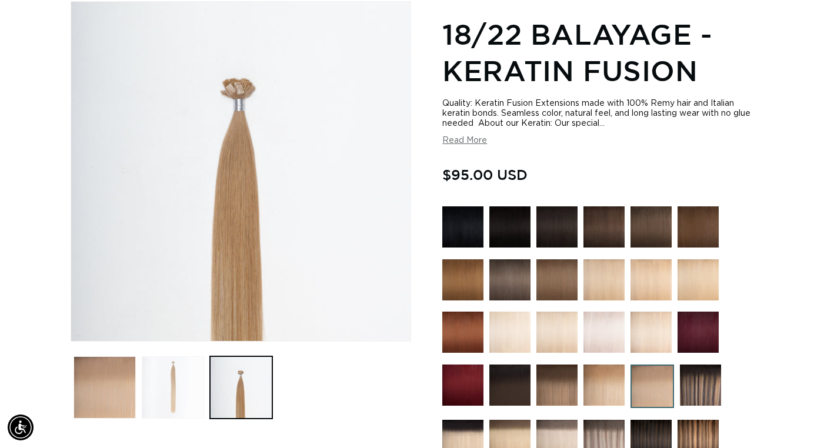
scroll to position [0, 1501]
click at [182, 381] on button "Load image 2 in gallery view" at bounding box center [173, 388] width 62 height 62
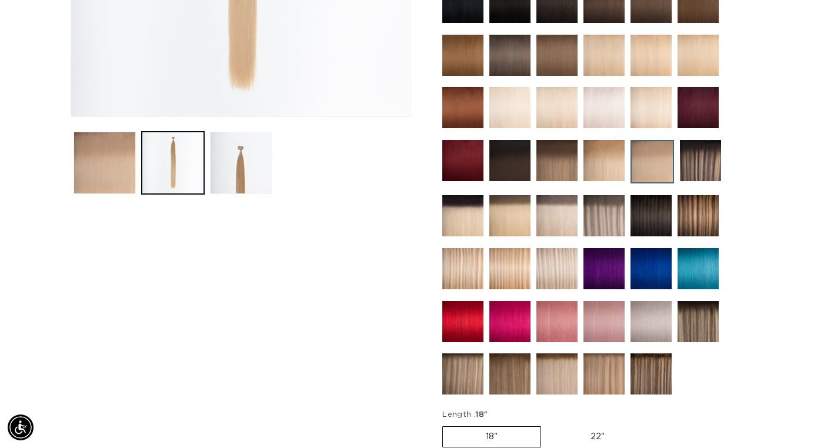
scroll to position [393, 0]
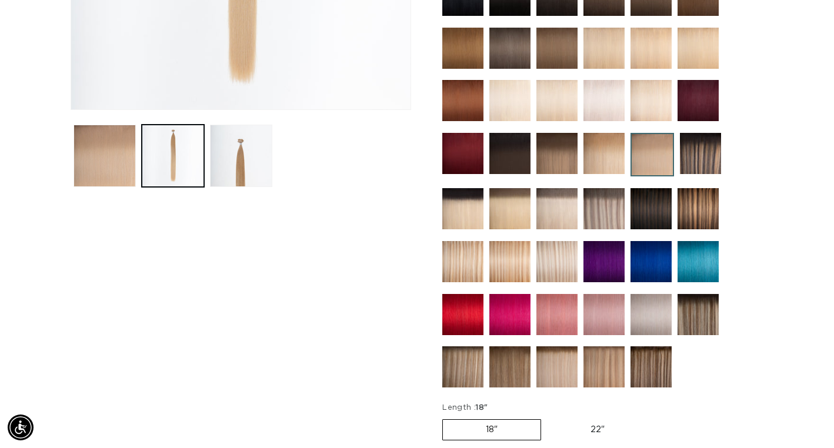
click at [567, 372] on img at bounding box center [557, 367] width 41 height 41
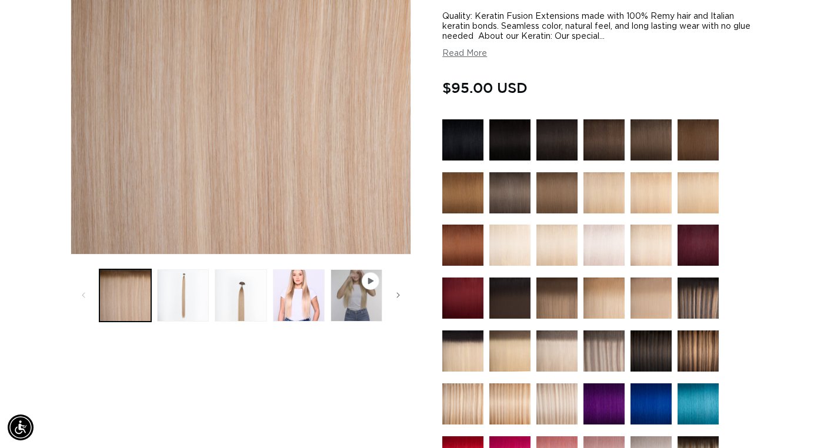
click at [562, 301] on img at bounding box center [557, 298] width 41 height 41
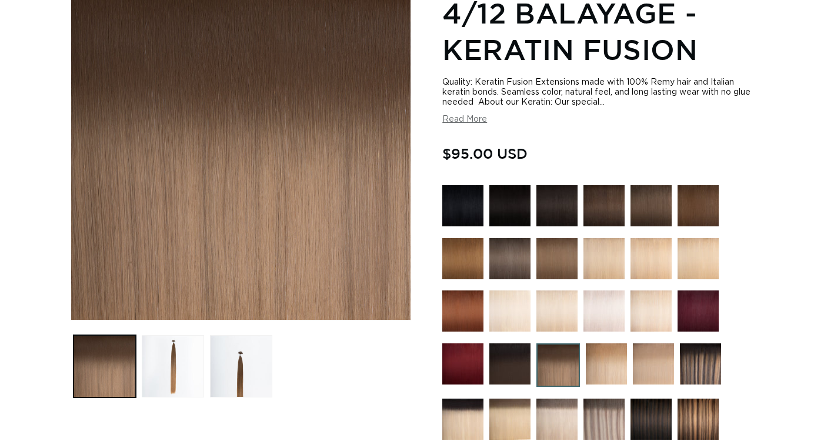
scroll to position [182, 1]
click at [248, 381] on button "Load image 3 in gallery view" at bounding box center [241, 366] width 62 height 62
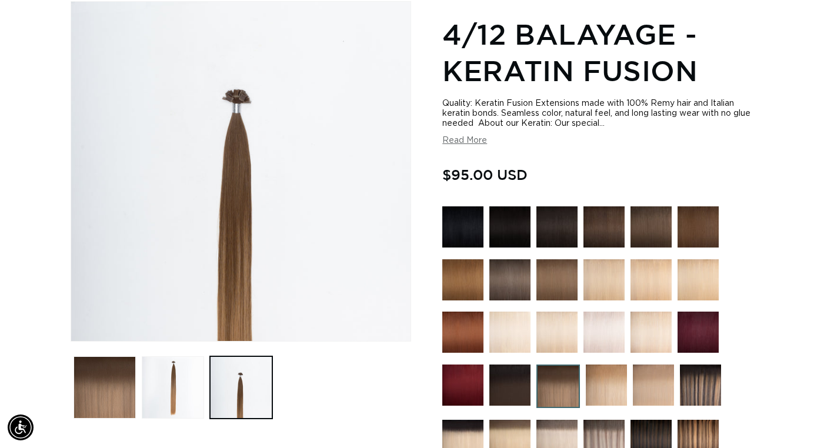
scroll to position [0, 751]
click at [178, 395] on button "Load image 2 in gallery view" at bounding box center [173, 388] width 62 height 62
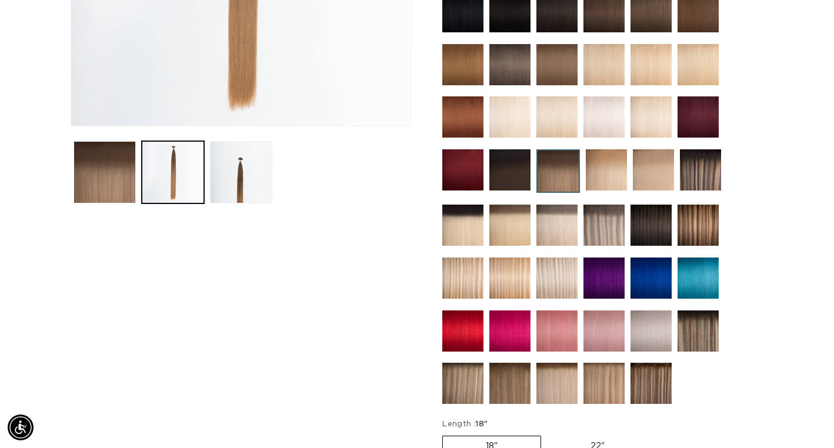
click at [568, 387] on img at bounding box center [557, 383] width 41 height 41
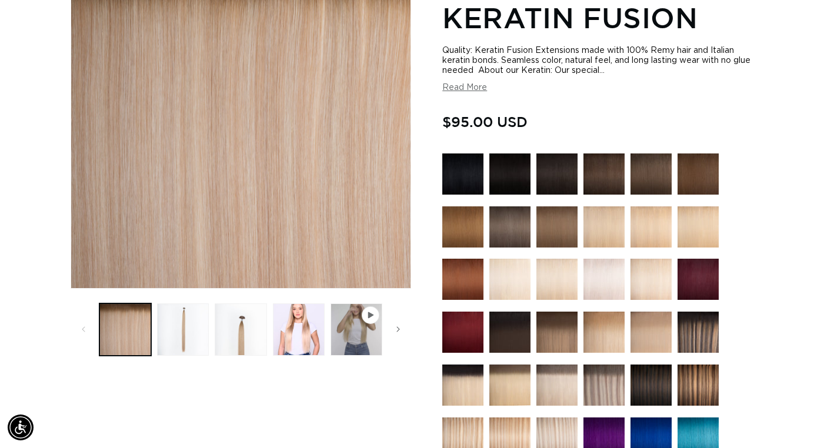
scroll to position [0, 751]
click at [292, 351] on button "Load image 4 in gallery view" at bounding box center [299, 330] width 52 height 52
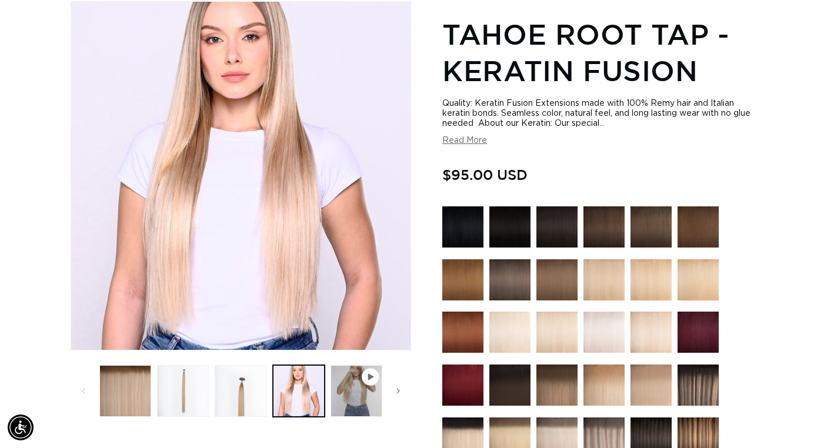
scroll to position [0, 0]
